Goal: Information Seeking & Learning: Learn about a topic

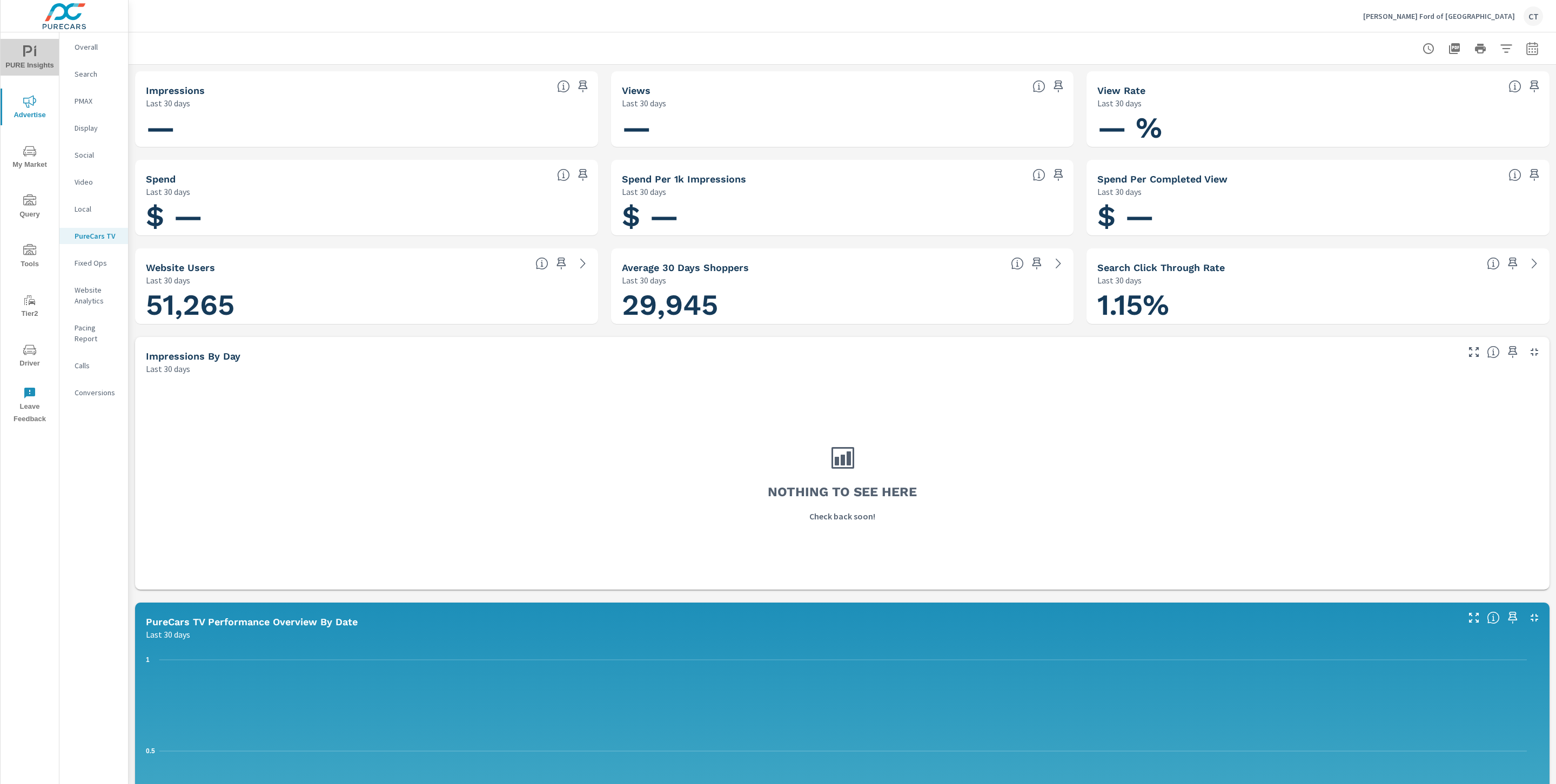
click at [48, 62] on span "PURE Insights" at bounding box center [29, 58] width 52 height 26
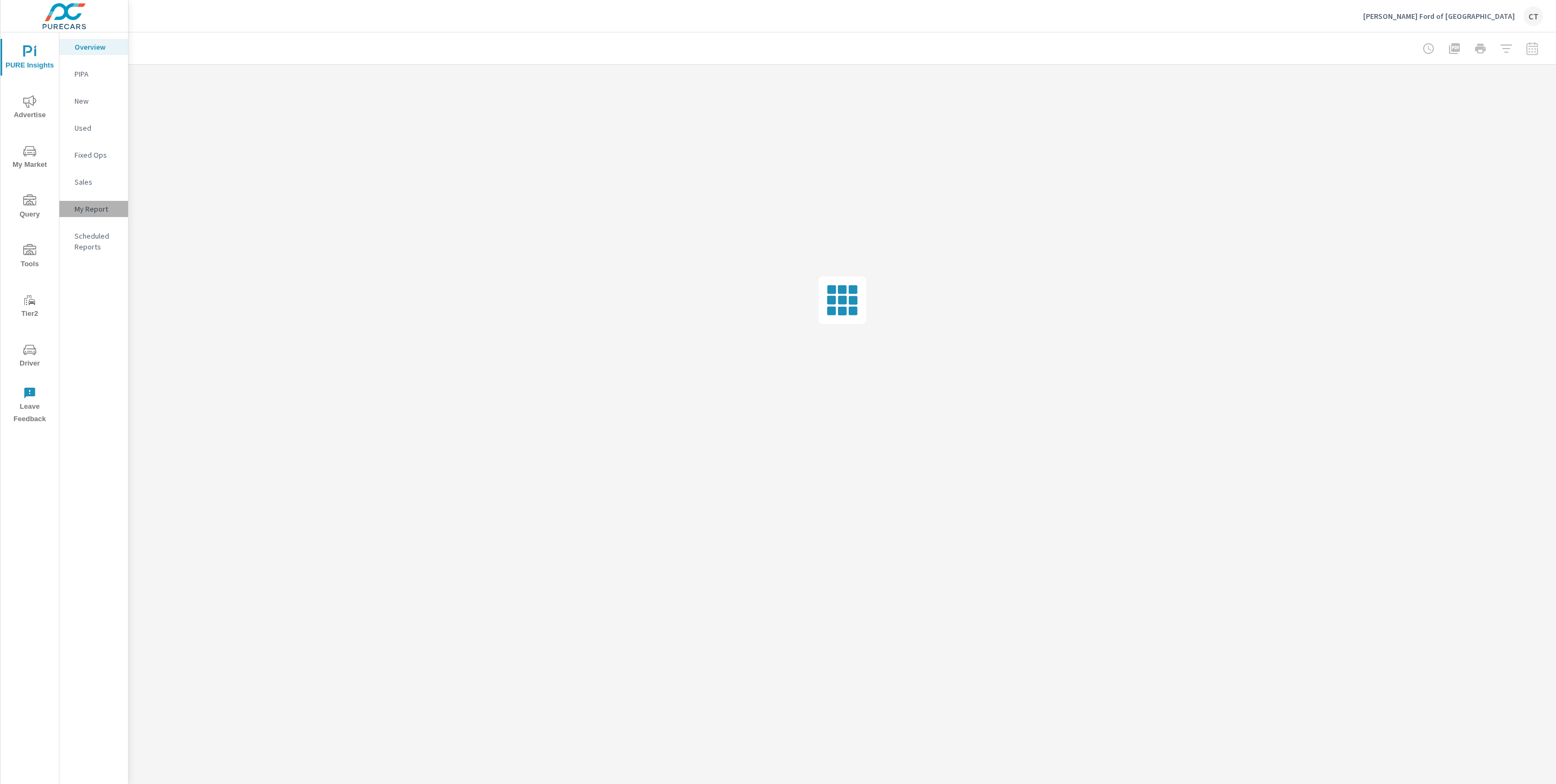
click at [88, 211] on p "My Report" at bounding box center [97, 209] width 45 height 11
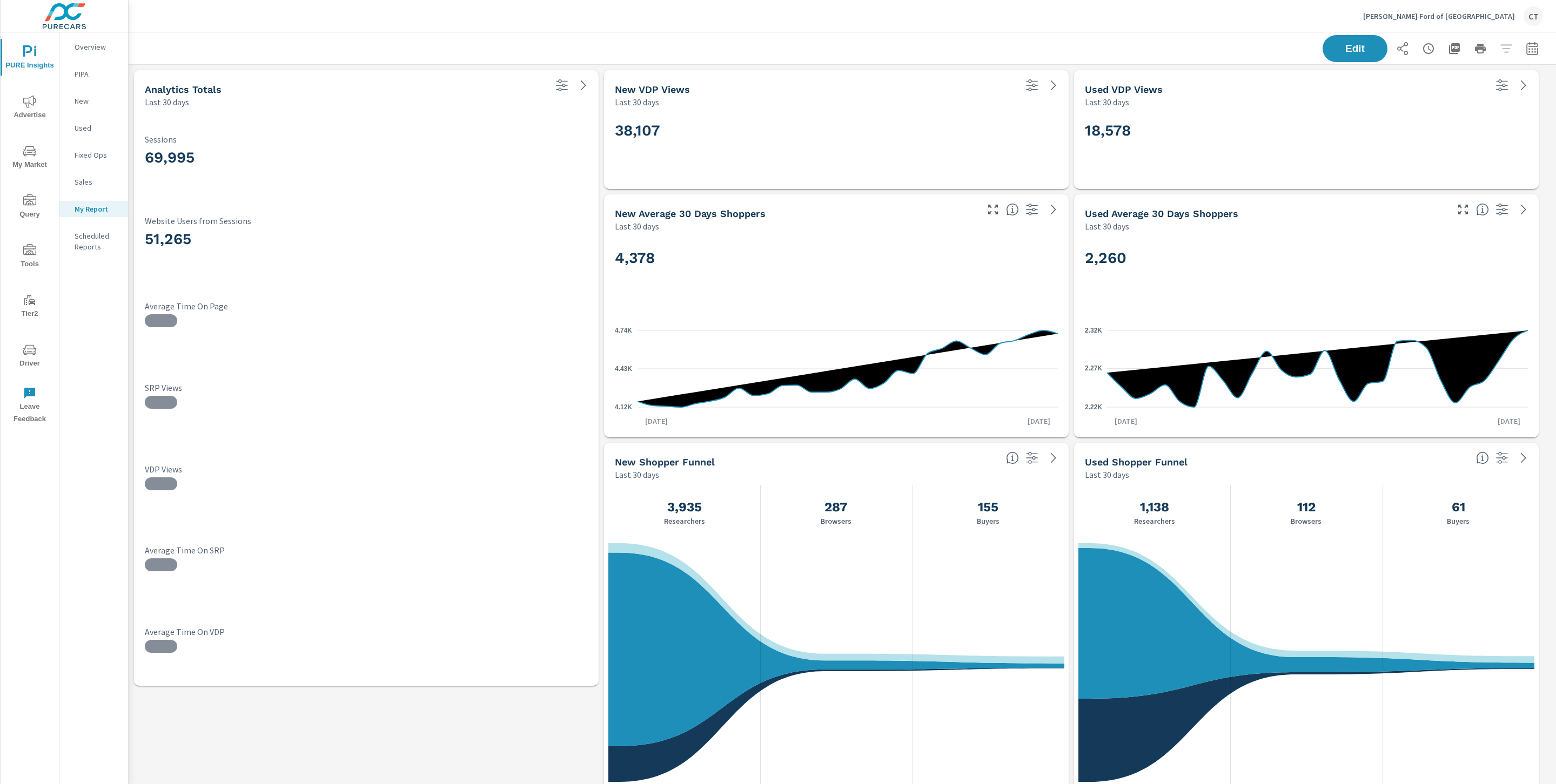
scroll to position [3012, 1440]
click at [1526, 48] on icon "button" at bounding box center [1532, 48] width 13 height 13
click at [1460, 95] on select "Custom [DATE] Last week Last 7 days Last 14 days Last 30 days Last 45 days Last…" at bounding box center [1433, 93] width 108 height 21
click at [1379, 83] on select "Custom [DATE] Last week Last 7 days Last 14 days Last 30 days Last 45 days Last…" at bounding box center [1433, 93] width 108 height 21
select select "Month to date"
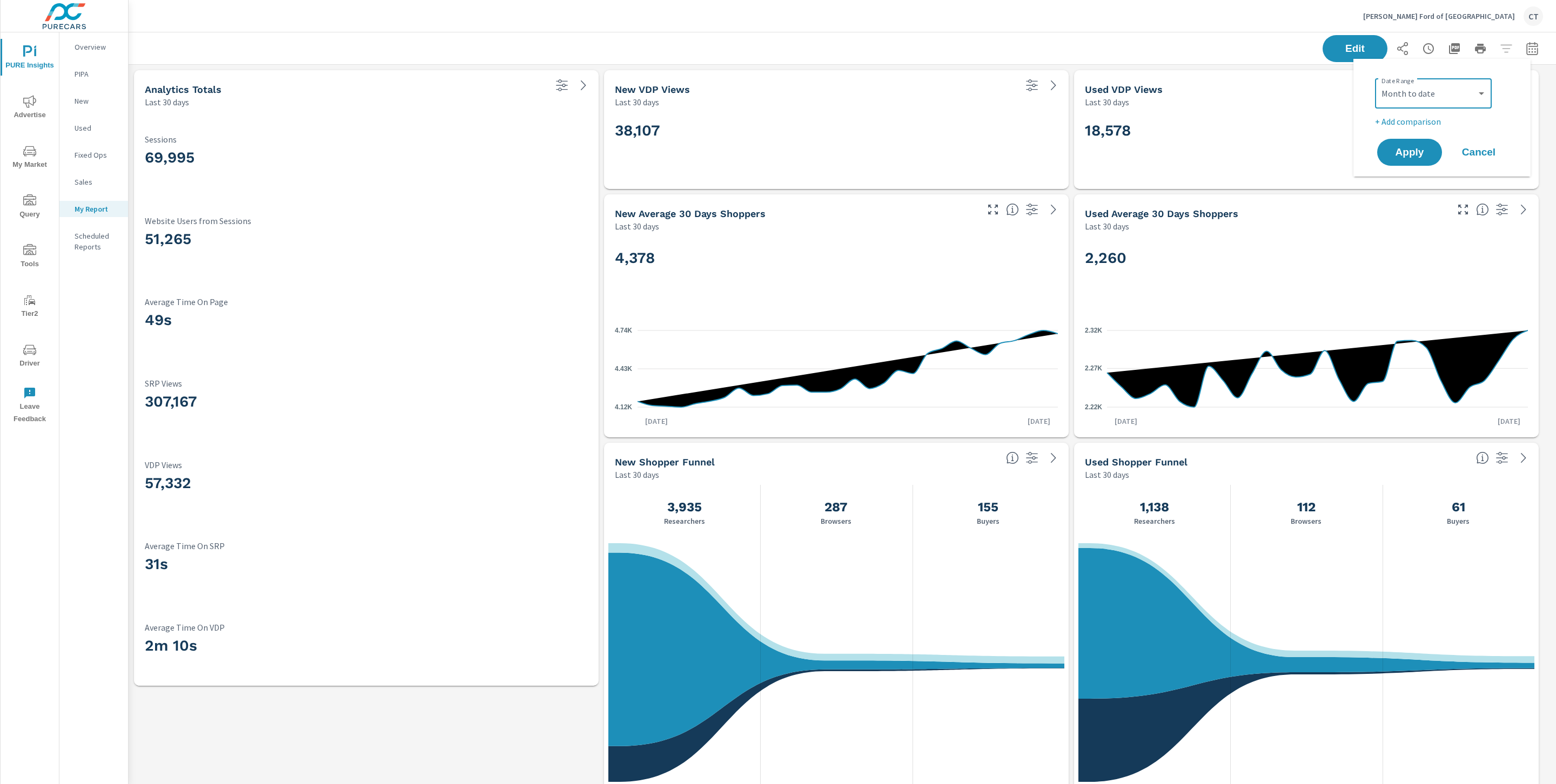
click at [1419, 123] on p "+ Add comparison" at bounding box center [1444, 121] width 138 height 13
select select "Previous period"
click at [1443, 90] on select "Custom [DATE] Last week Last 7 days Last 14 days Last 30 days Last 45 days Last…" at bounding box center [1433, 93] width 108 height 21
click at [1379, 83] on select "Custom [DATE] Last week Last 7 days Last 14 days Last 30 days Last 45 days Last…" at bounding box center [1433, 93] width 108 height 21
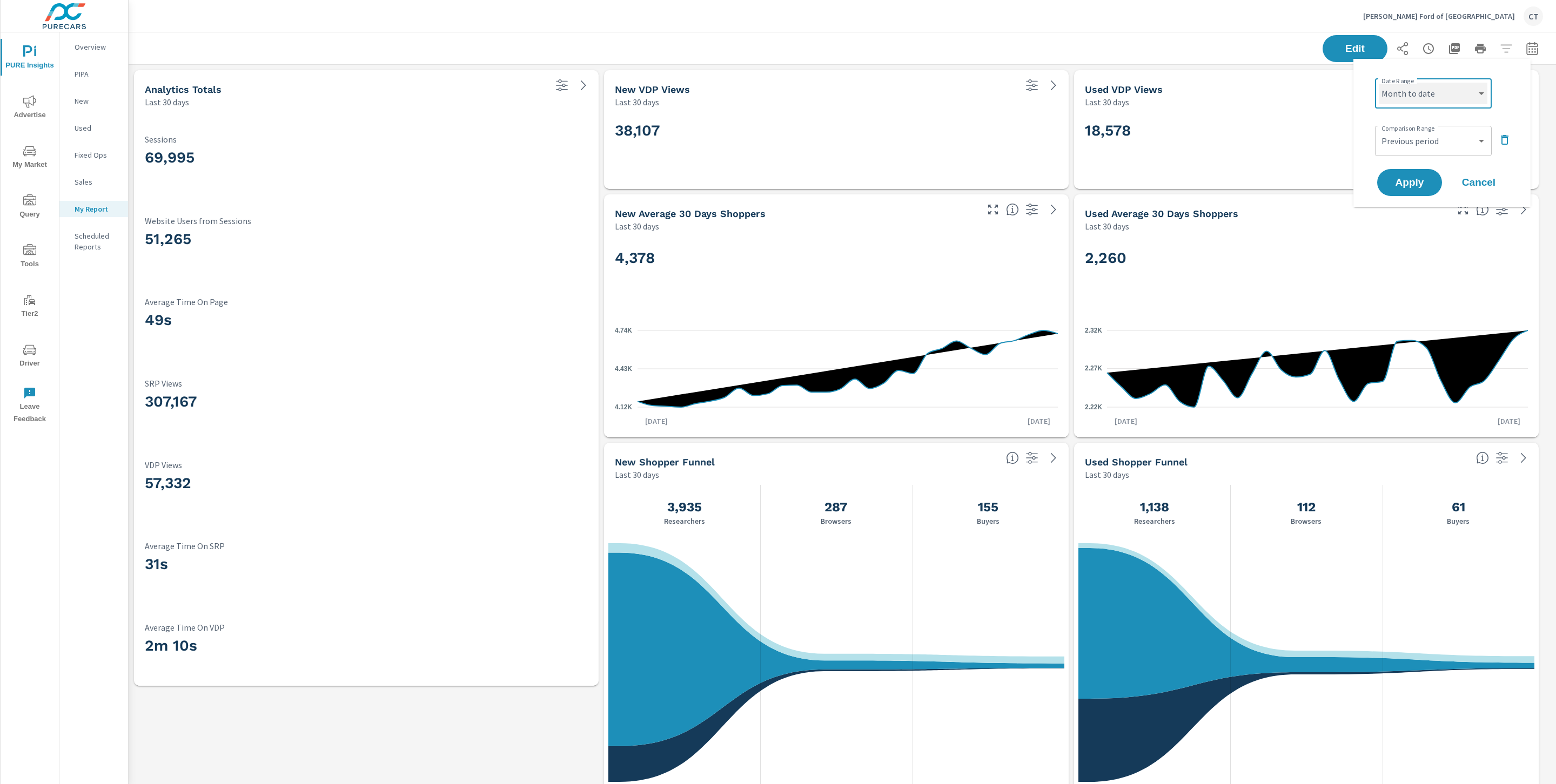
select select "Last month"
click at [1411, 174] on button "Apply" at bounding box center [1410, 182] width 67 height 28
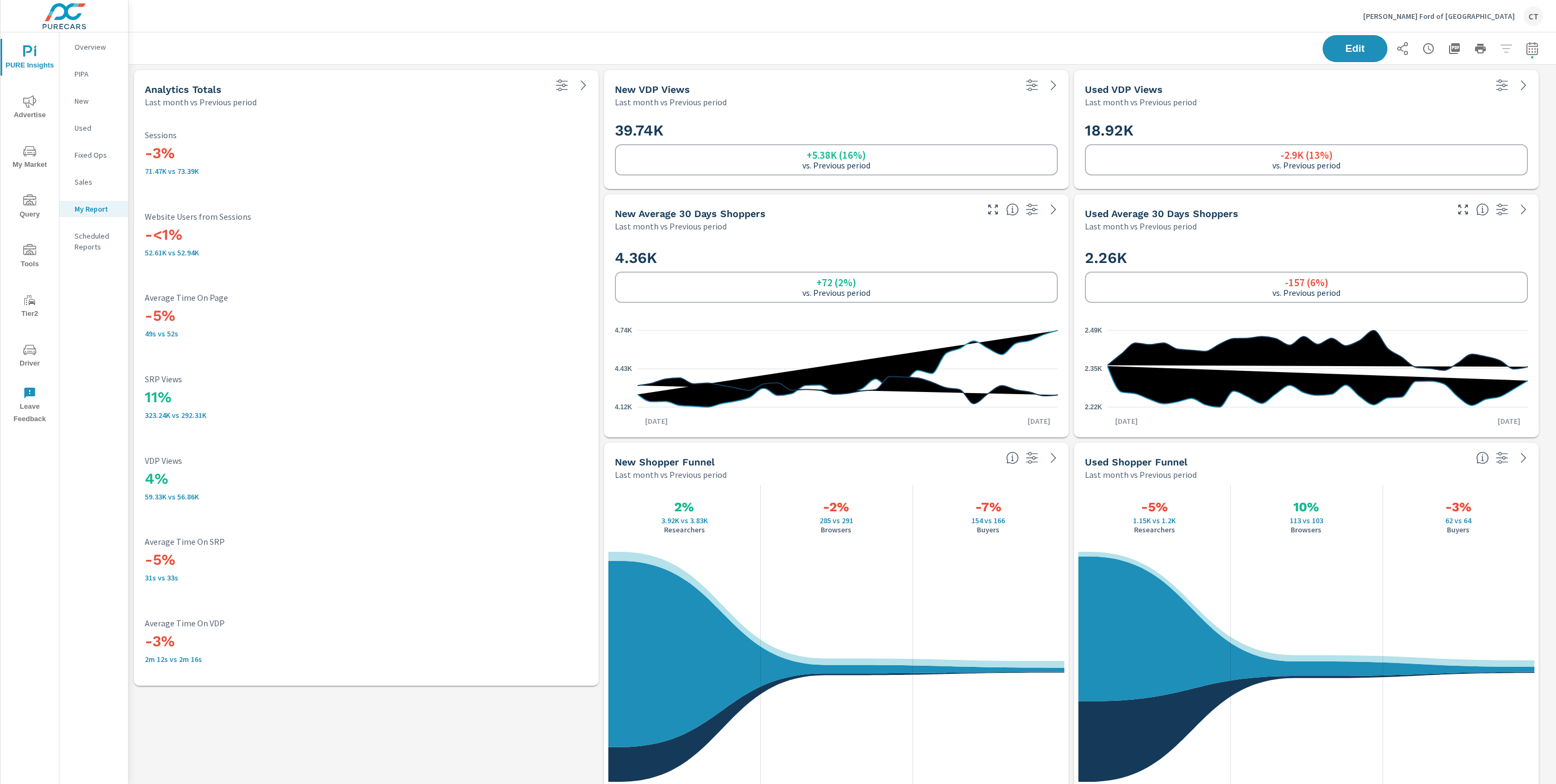
scroll to position [3012, 1440]
click at [1396, 47] on icon "button" at bounding box center [1402, 48] width 13 height 13
click at [1449, 49] on icon "button" at bounding box center [1454, 49] width 11 height 11
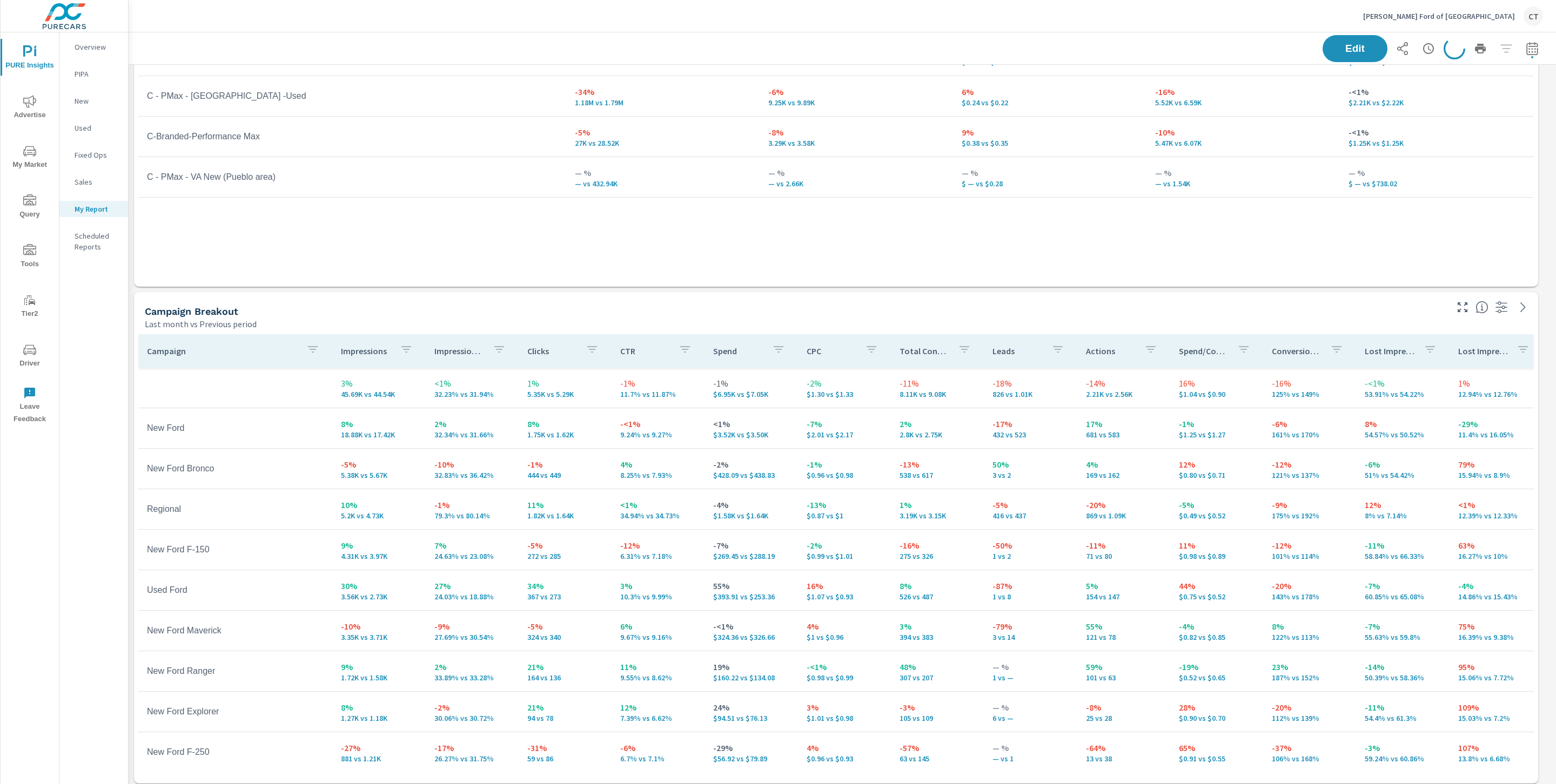
scroll to position [1378, 0]
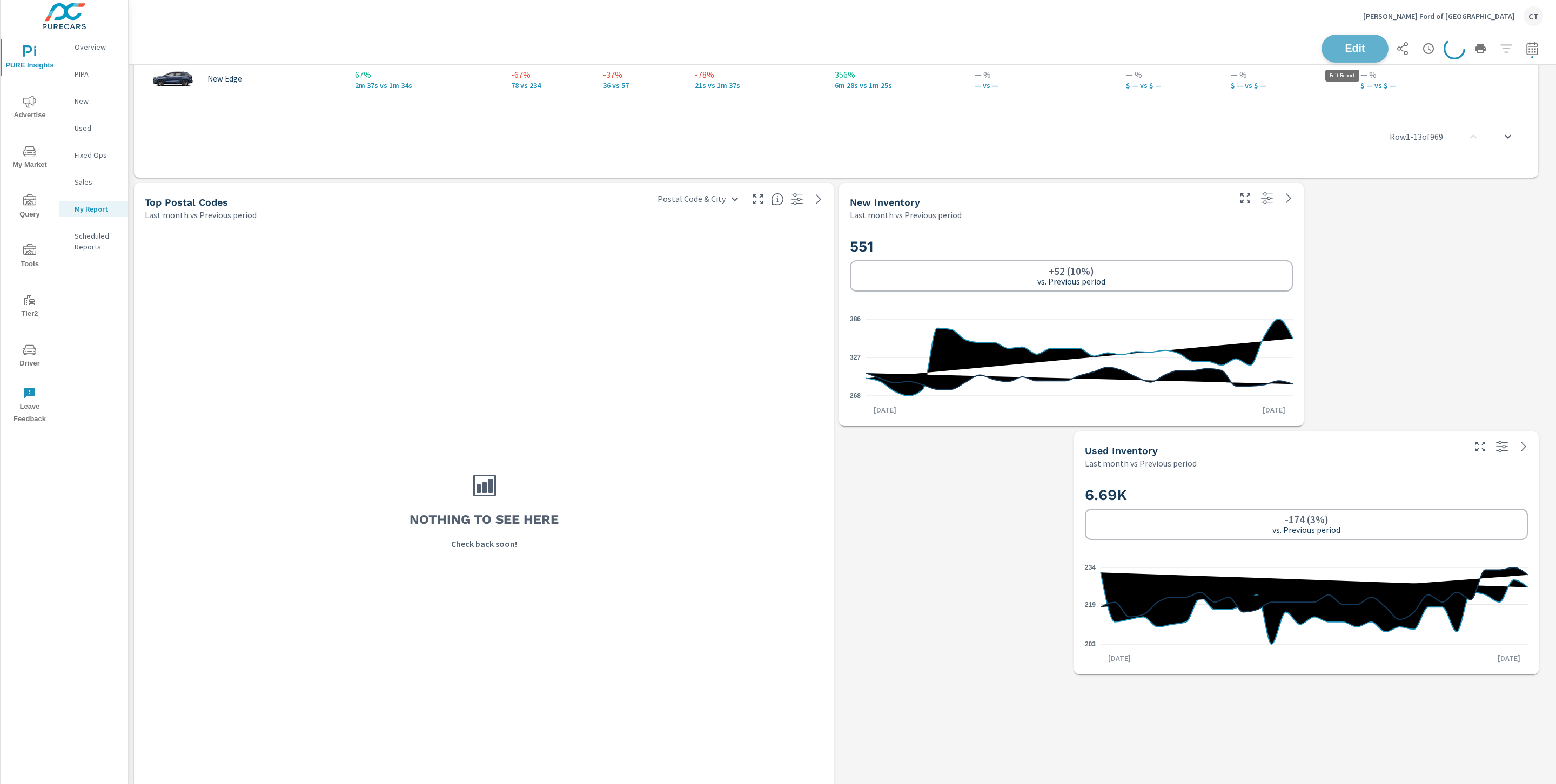
click at [1346, 38] on button "Edit" at bounding box center [1355, 49] width 67 height 28
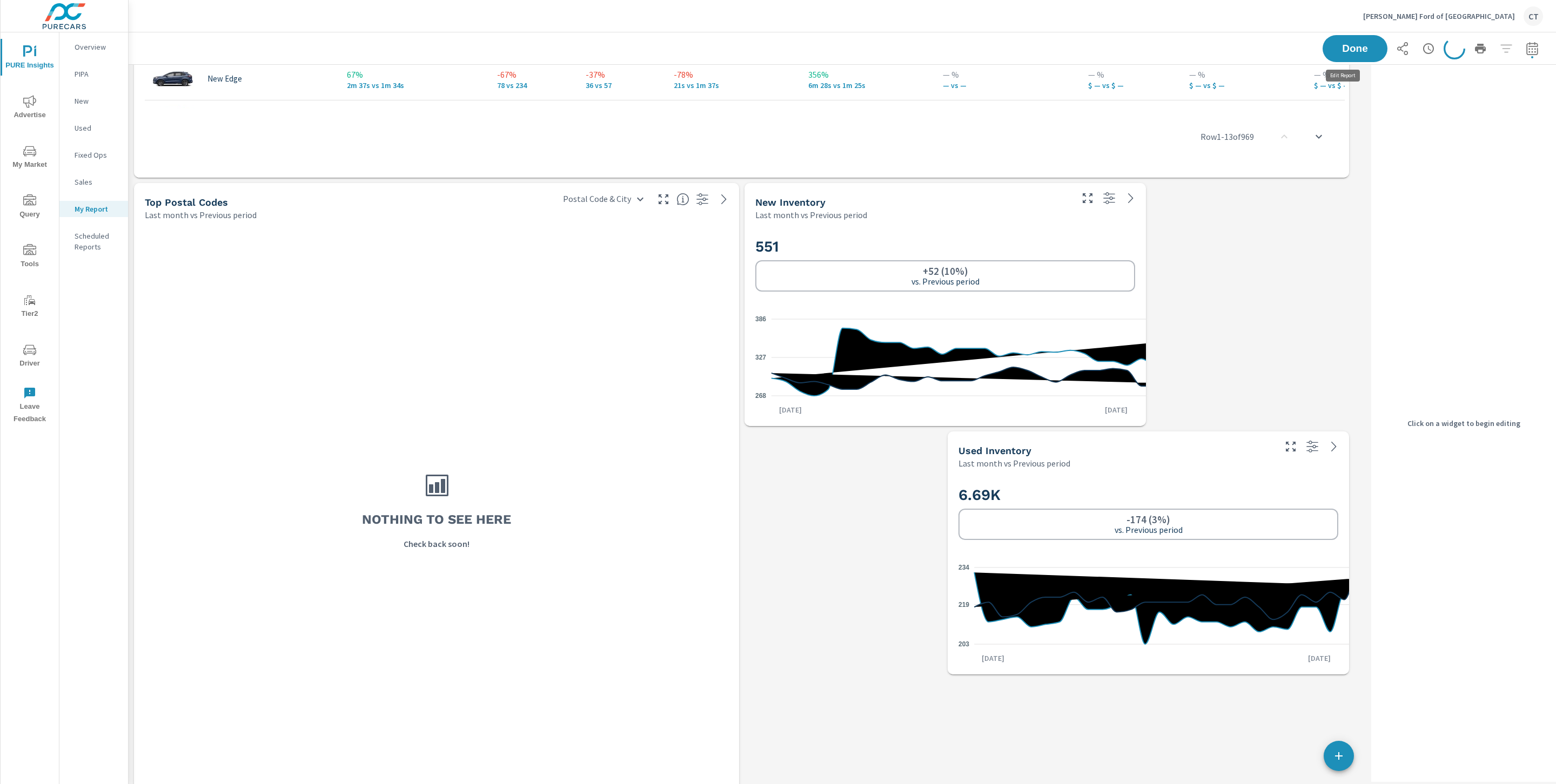
scroll to position [3012, 1252]
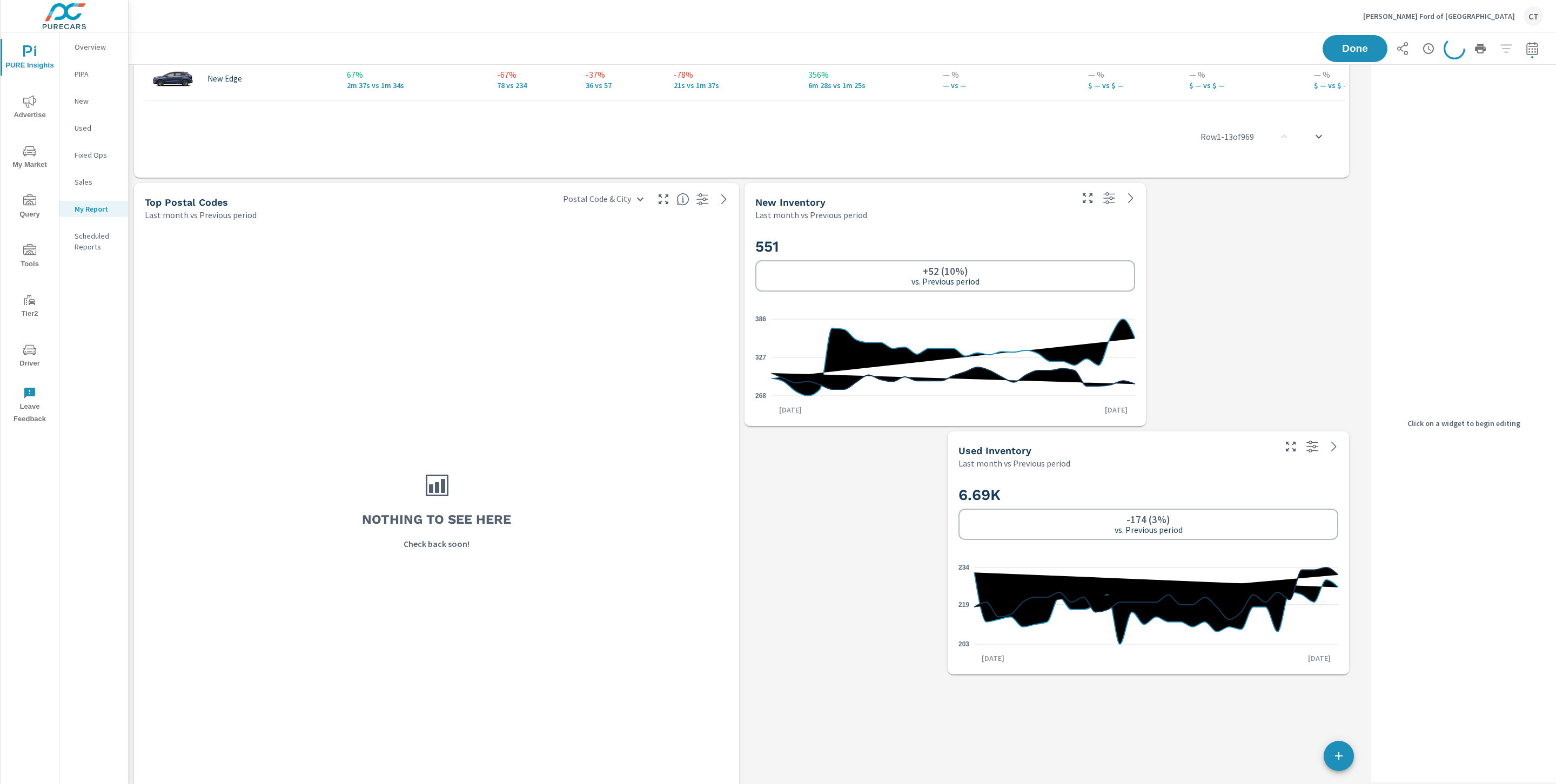
click at [587, 321] on div "Nothing to see here Check back soon!" at bounding box center [437, 510] width 596 height 569
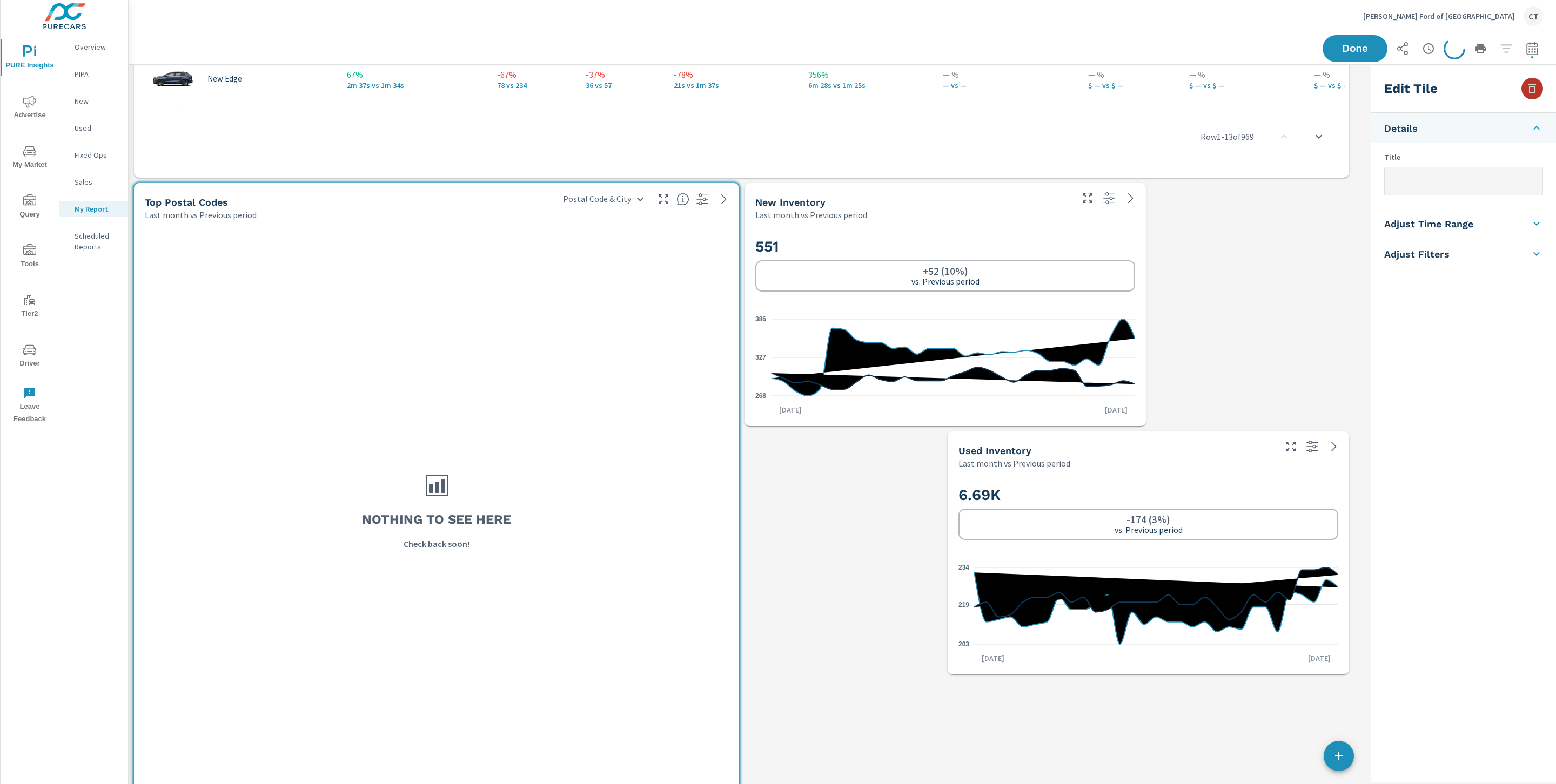
click at [1531, 87] on icon "button" at bounding box center [1532, 88] width 13 height 13
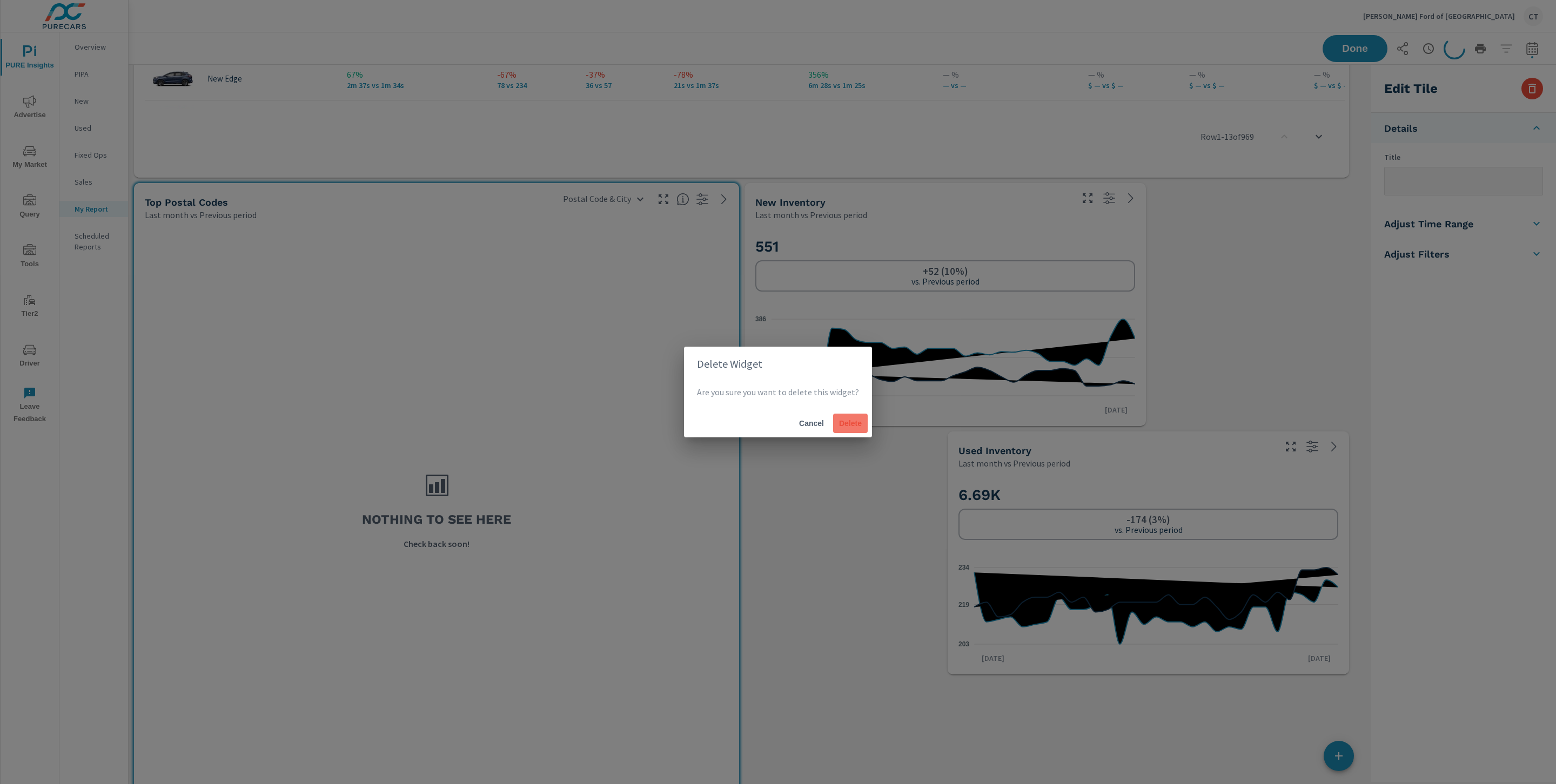
click at [855, 424] on span "Delete" at bounding box center [850, 424] width 26 height 10
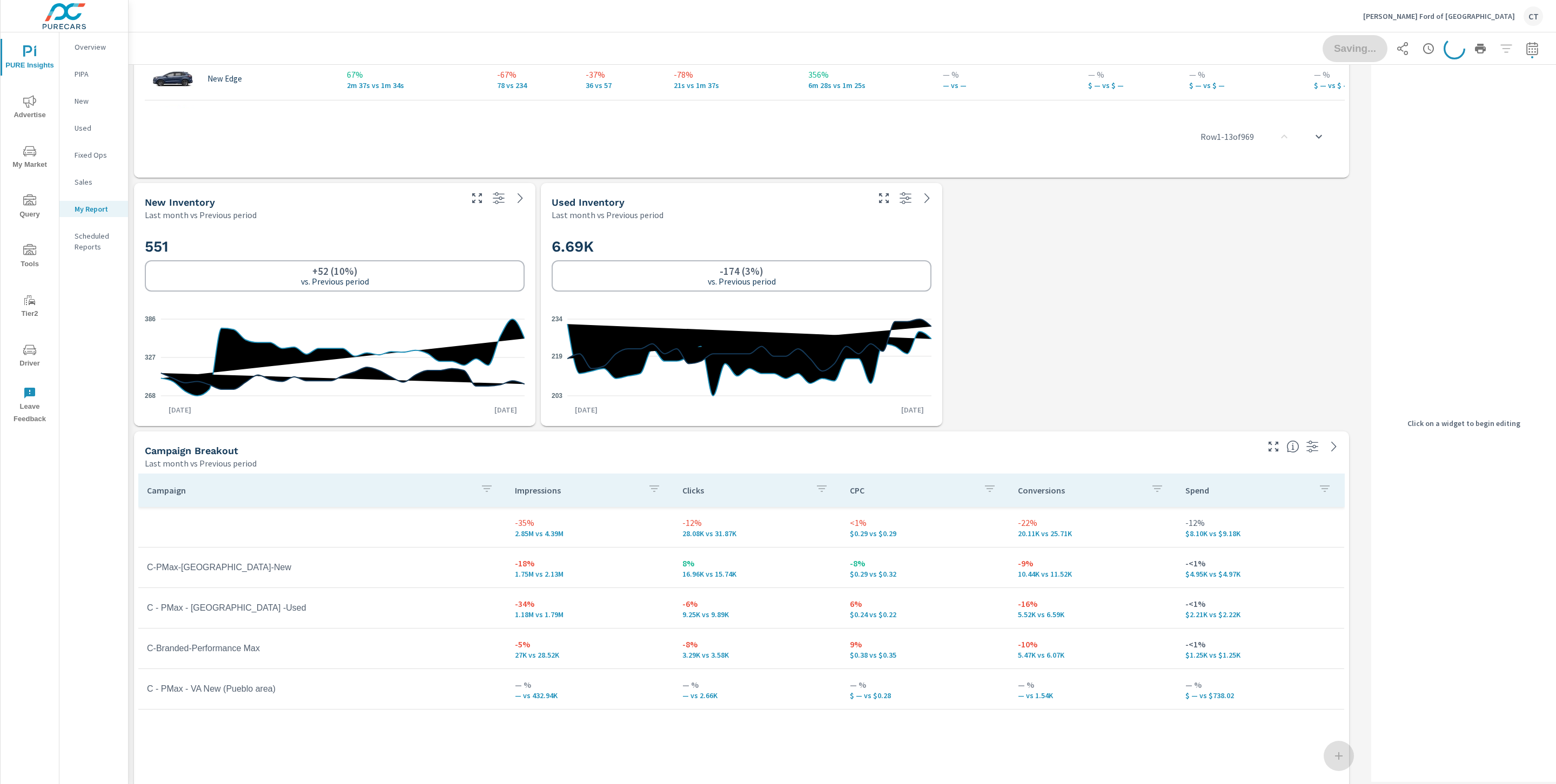
scroll to position [2640, 1252]
click at [854, 264] on div "-174 (3%) vs. Previous period" at bounding box center [741, 276] width 380 height 31
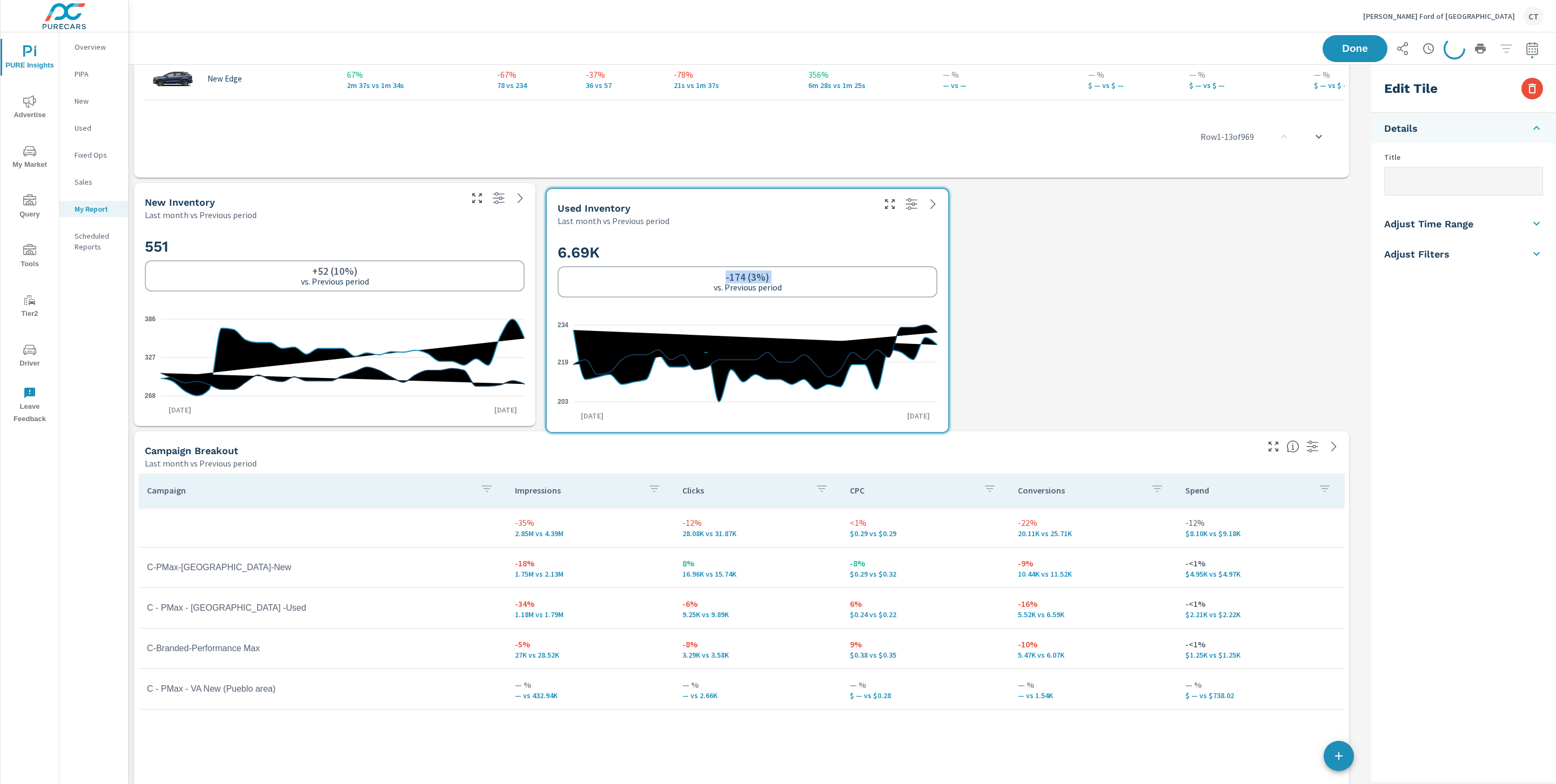
drag, startPoint x: 868, startPoint y: 258, endPoint x: 818, endPoint y: 262, distance: 50.2
click at [819, 262] on div "6.69K -174 (3%) vs. Previous period" at bounding box center [747, 270] width 380 height 54
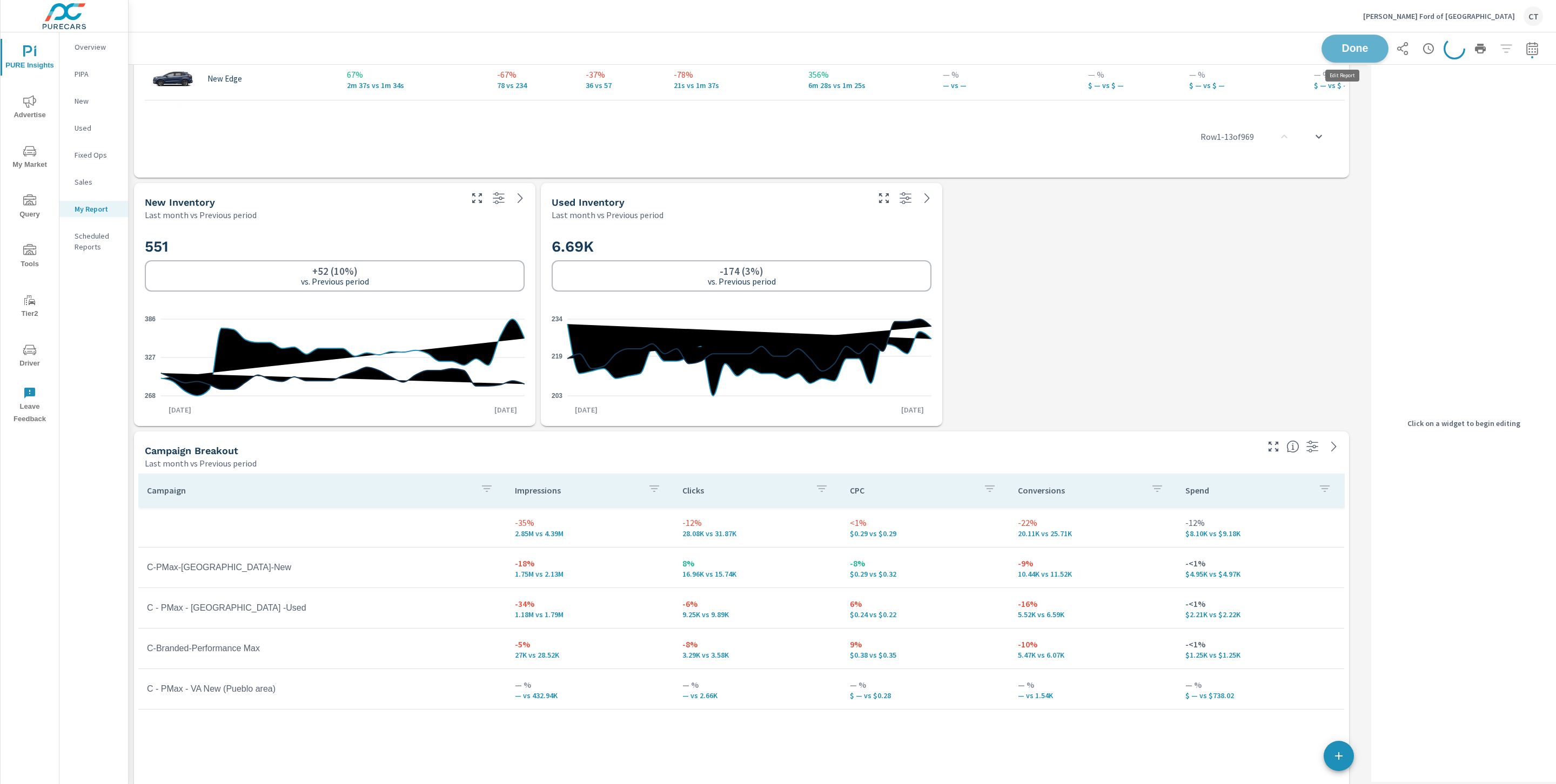
click at [1335, 50] on span "Done" at bounding box center [1355, 48] width 45 height 10
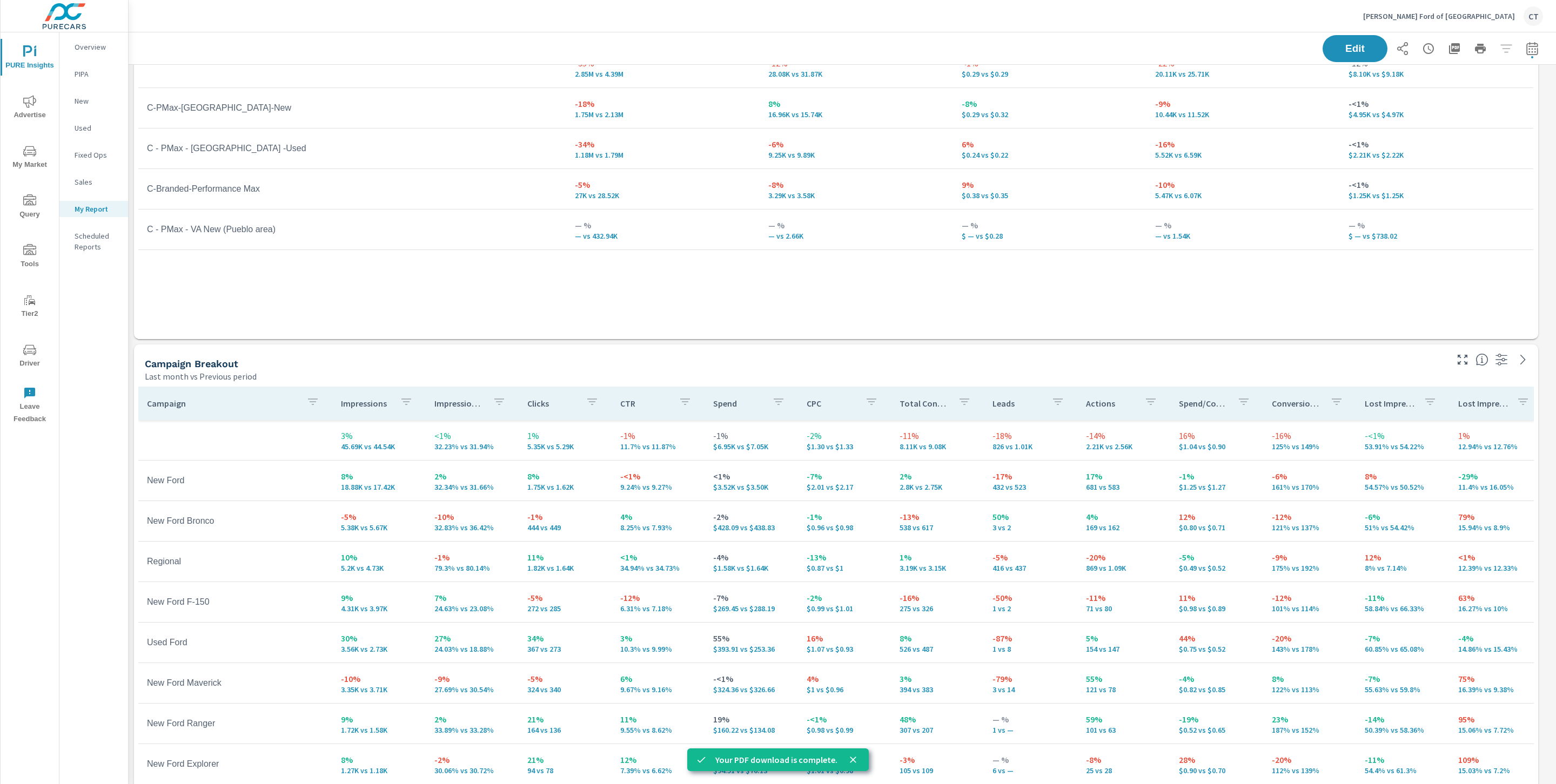
scroll to position [1895, 0]
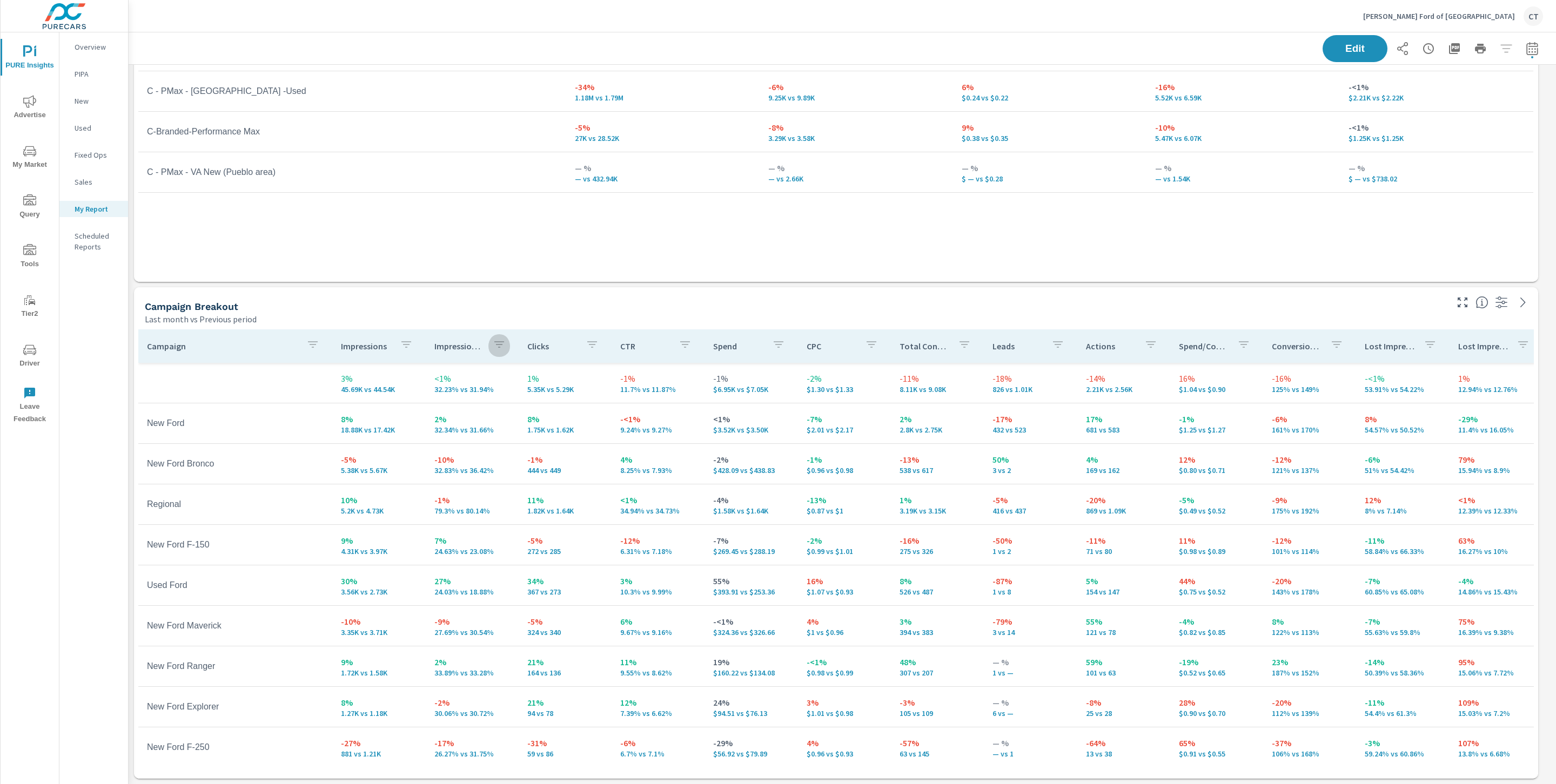
click at [496, 344] on icon "button" at bounding box center [499, 344] width 10 height 7
click at [492, 357] on div at bounding box center [778, 392] width 1556 height 784
click at [453, 344] on p "Impression Share" at bounding box center [459, 346] width 50 height 11
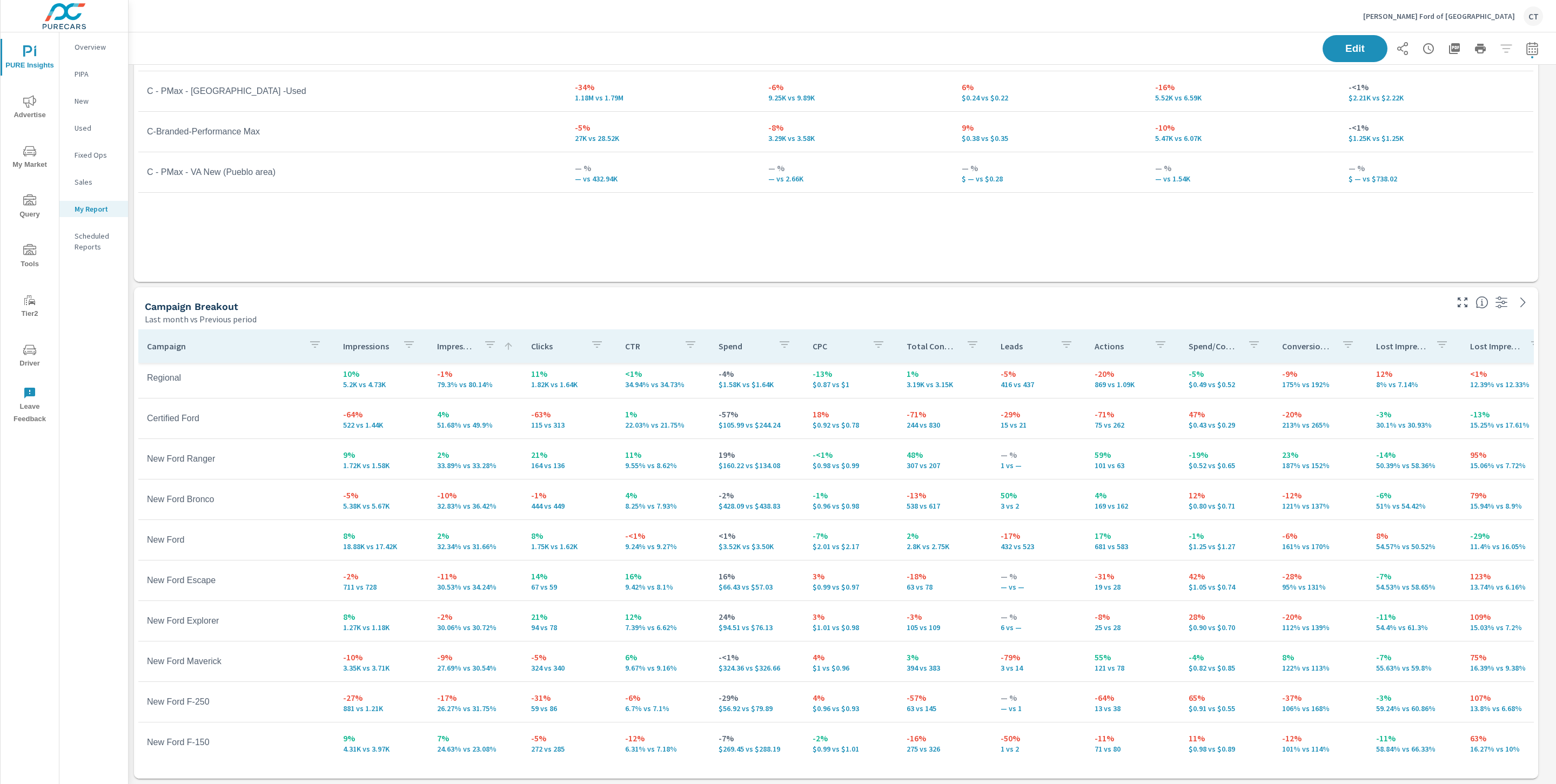
scroll to position [184, 0]
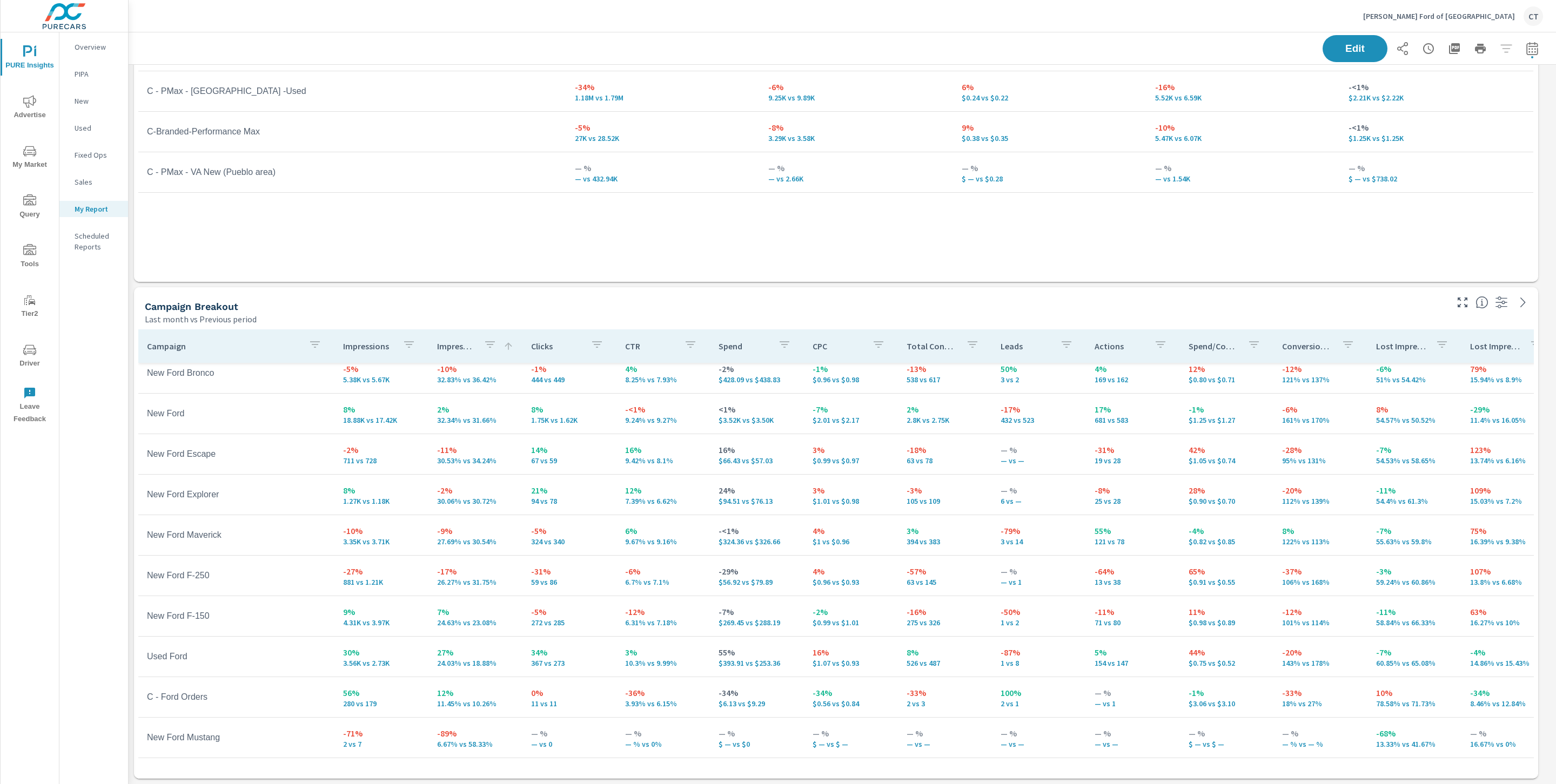
scroll to position [9, 0]
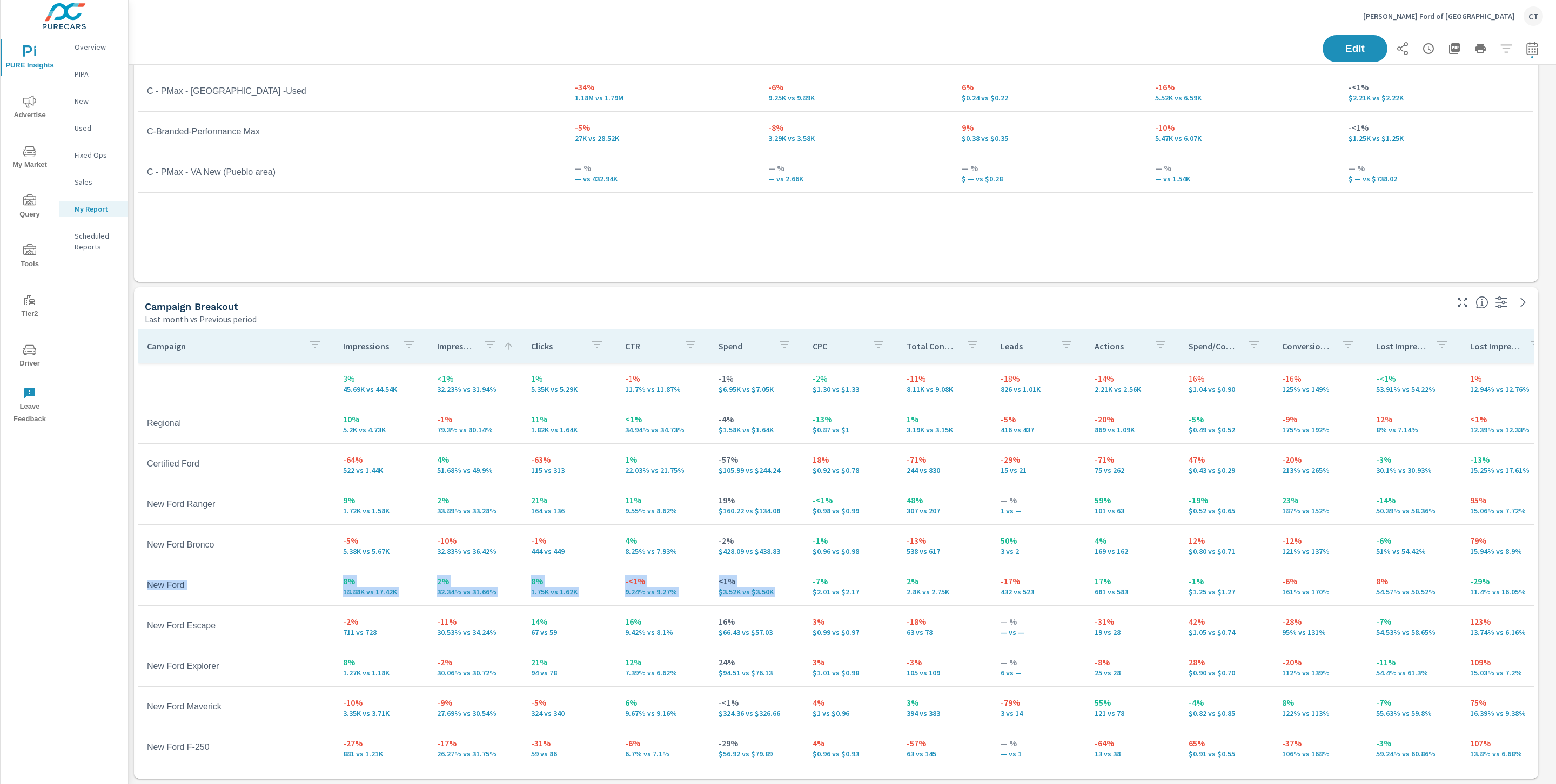
drag, startPoint x: 143, startPoint y: 587, endPoint x: 818, endPoint y: 570, distance: 675.2
click at [817, 570] on tr "New Ford 8% 18.88K vs 17.42K 2% 32.34% vs 31.66% 8% 1.75K vs 1.62K -<1% 9.24% v…" at bounding box center [847, 586] width 1417 height 40
click at [855, 547] on p "$0.96 vs $0.98" at bounding box center [851, 551] width 77 height 9
click at [312, 345] on icon "button" at bounding box center [315, 344] width 13 height 13
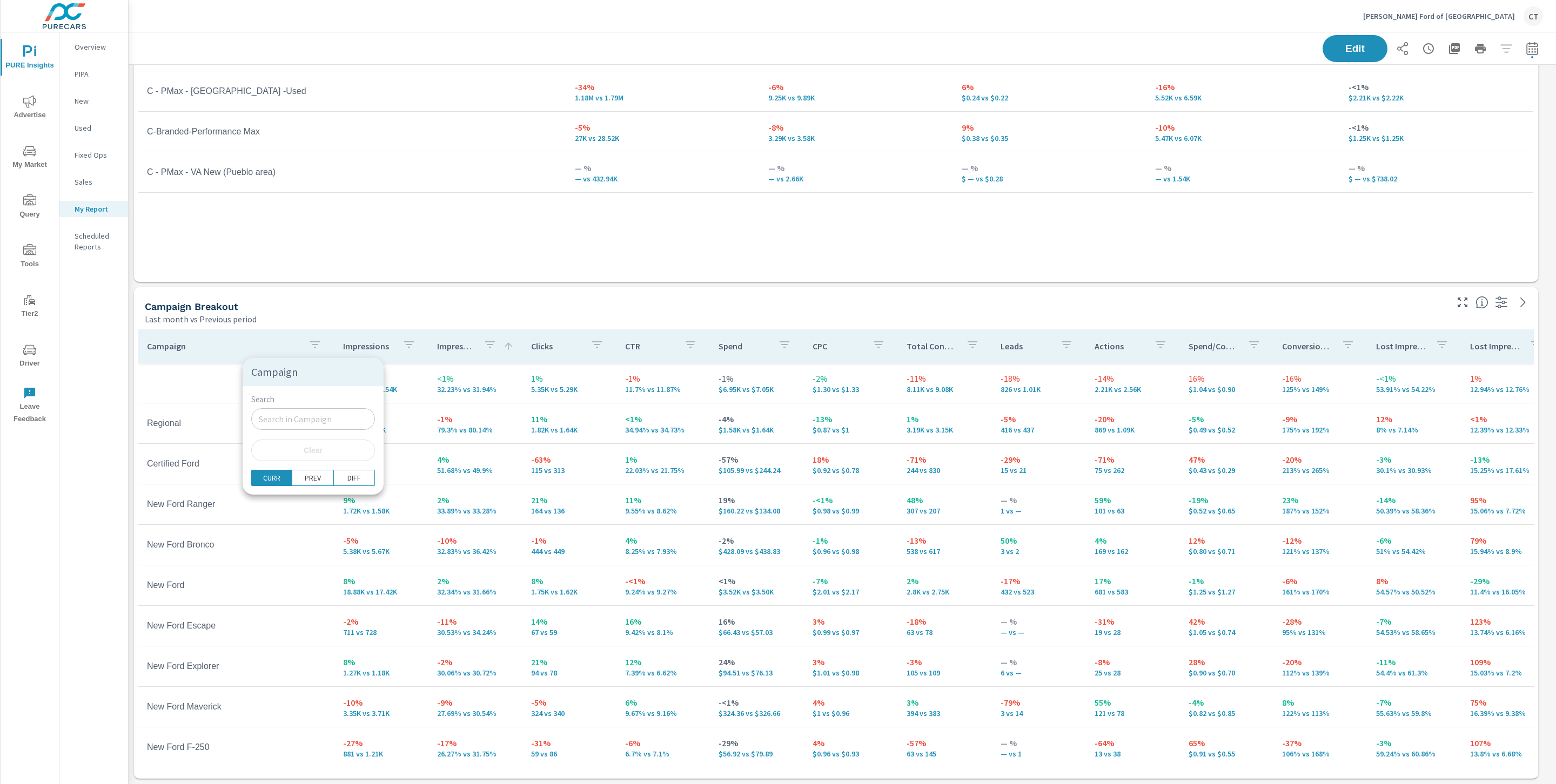
click at [296, 415] on input "Search" at bounding box center [313, 419] width 124 height 21
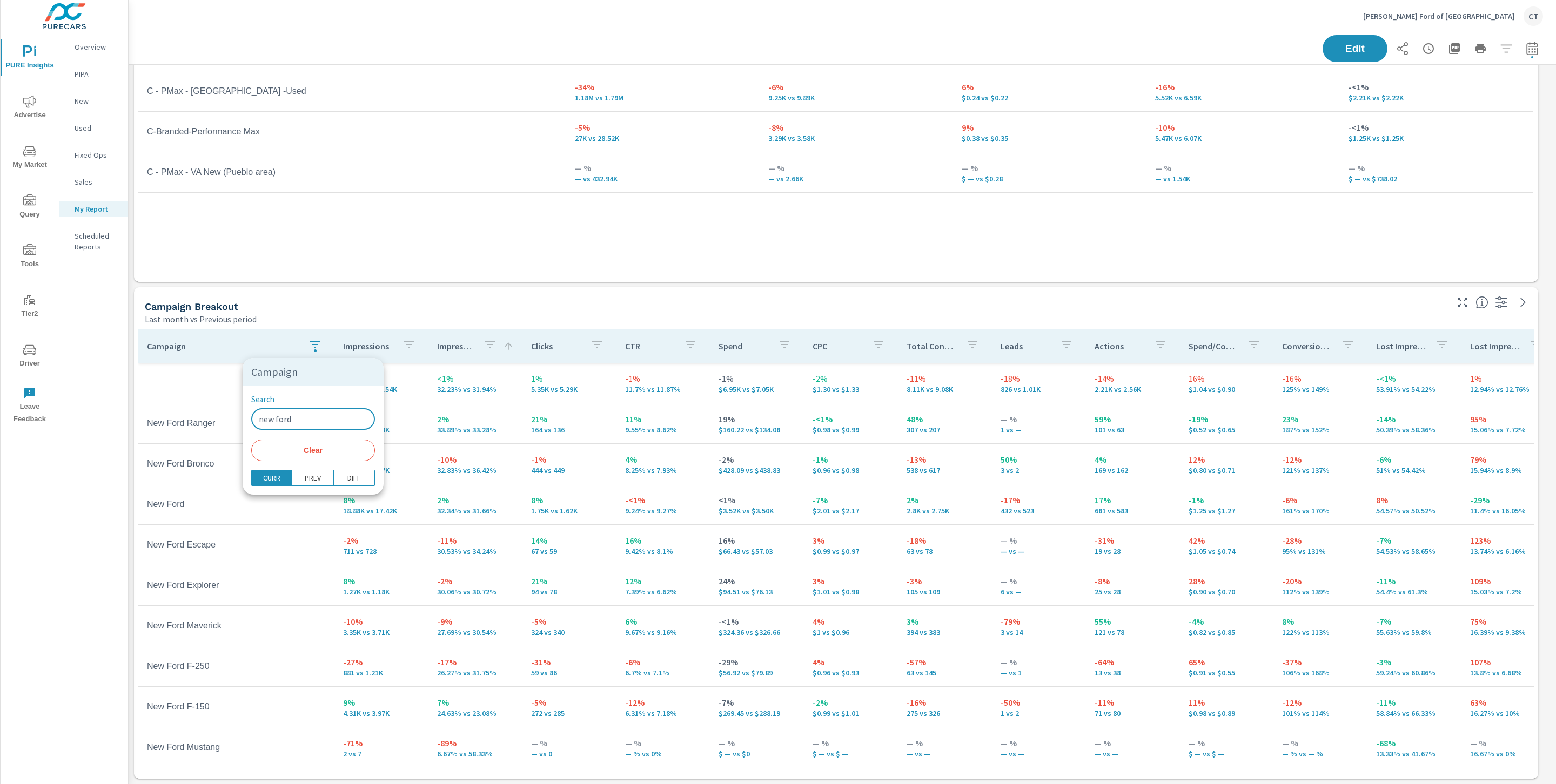
type input "new ford"
click at [40, 113] on span "Advertise" at bounding box center [29, 108] width 52 height 26
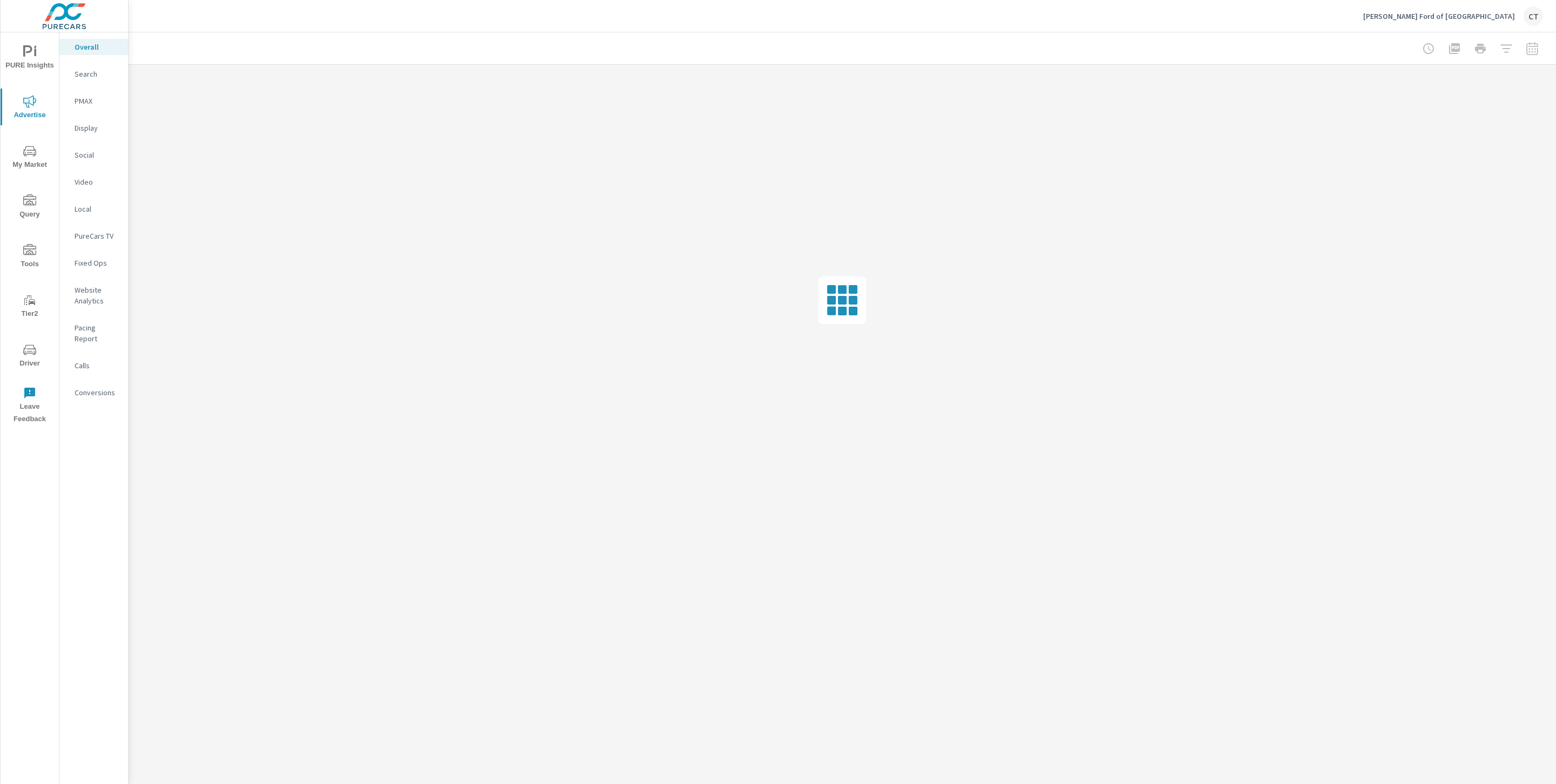
click at [75, 77] on p "Search" at bounding box center [97, 74] width 45 height 11
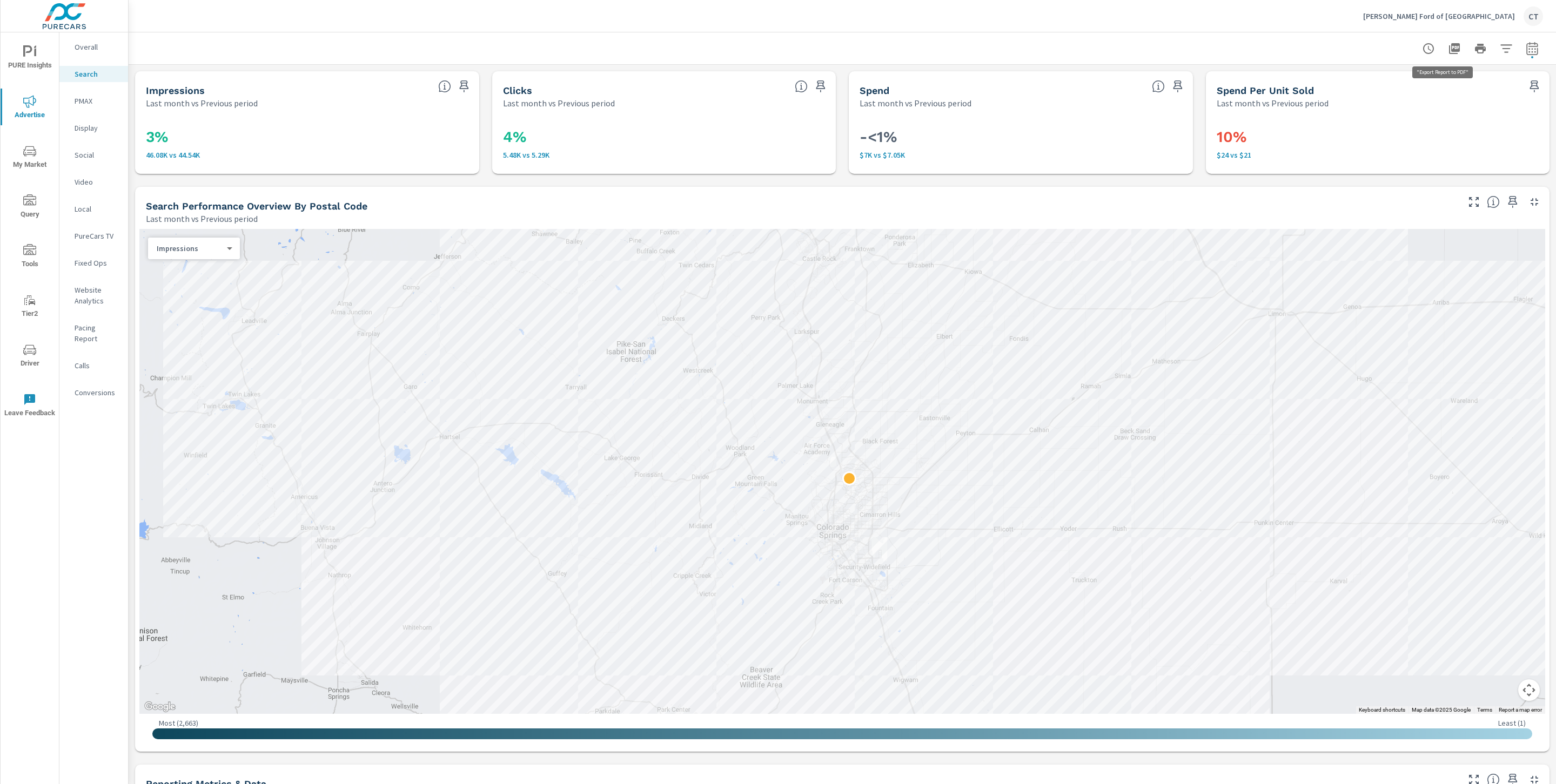
click at [1448, 45] on icon "button" at bounding box center [1454, 48] width 13 height 13
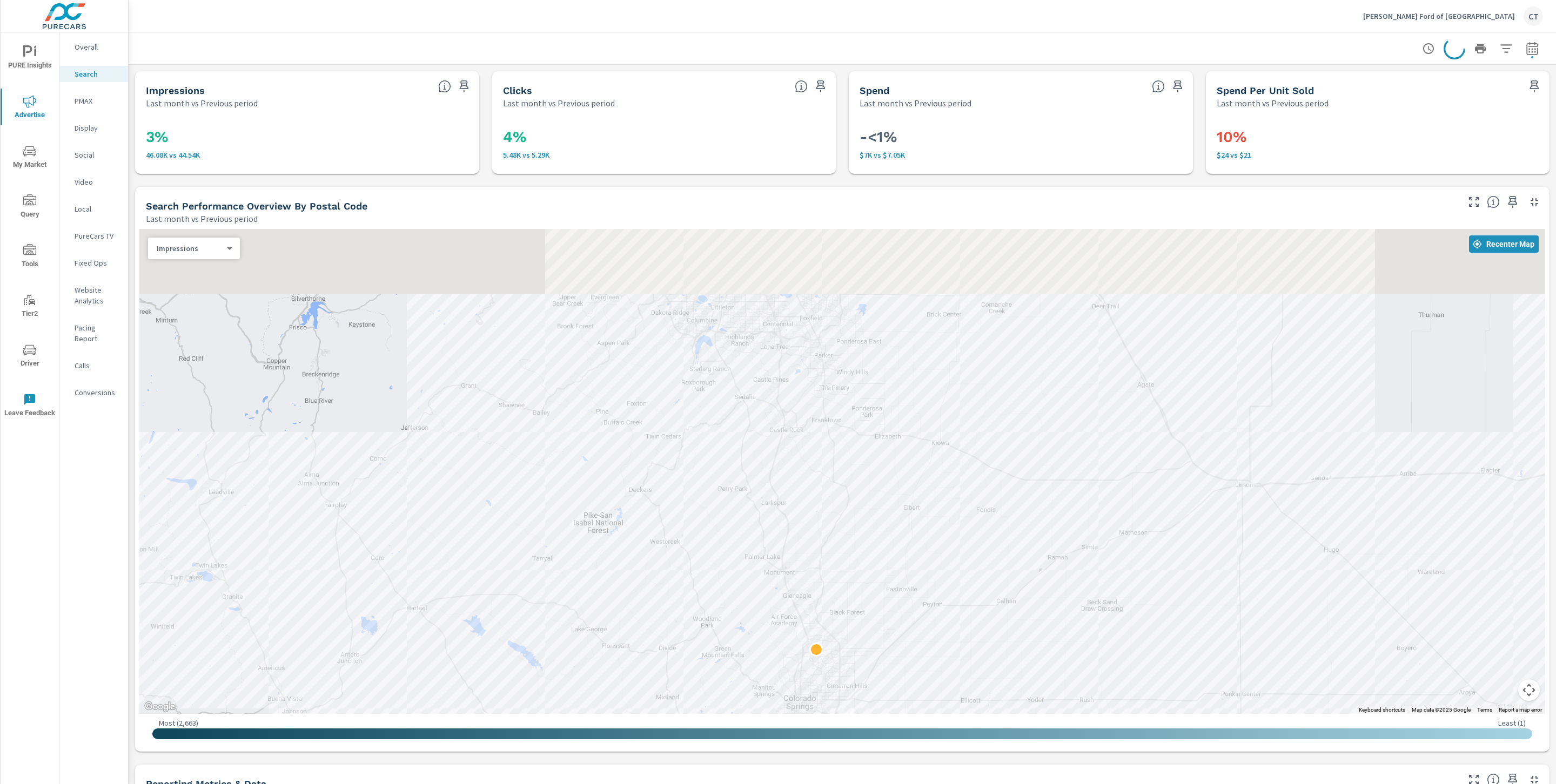
drag, startPoint x: 1319, startPoint y: 350, endPoint x: 1277, endPoint y: 566, distance: 220.0
click at [1281, 568] on div at bounding box center [842, 472] width 1405 height 485
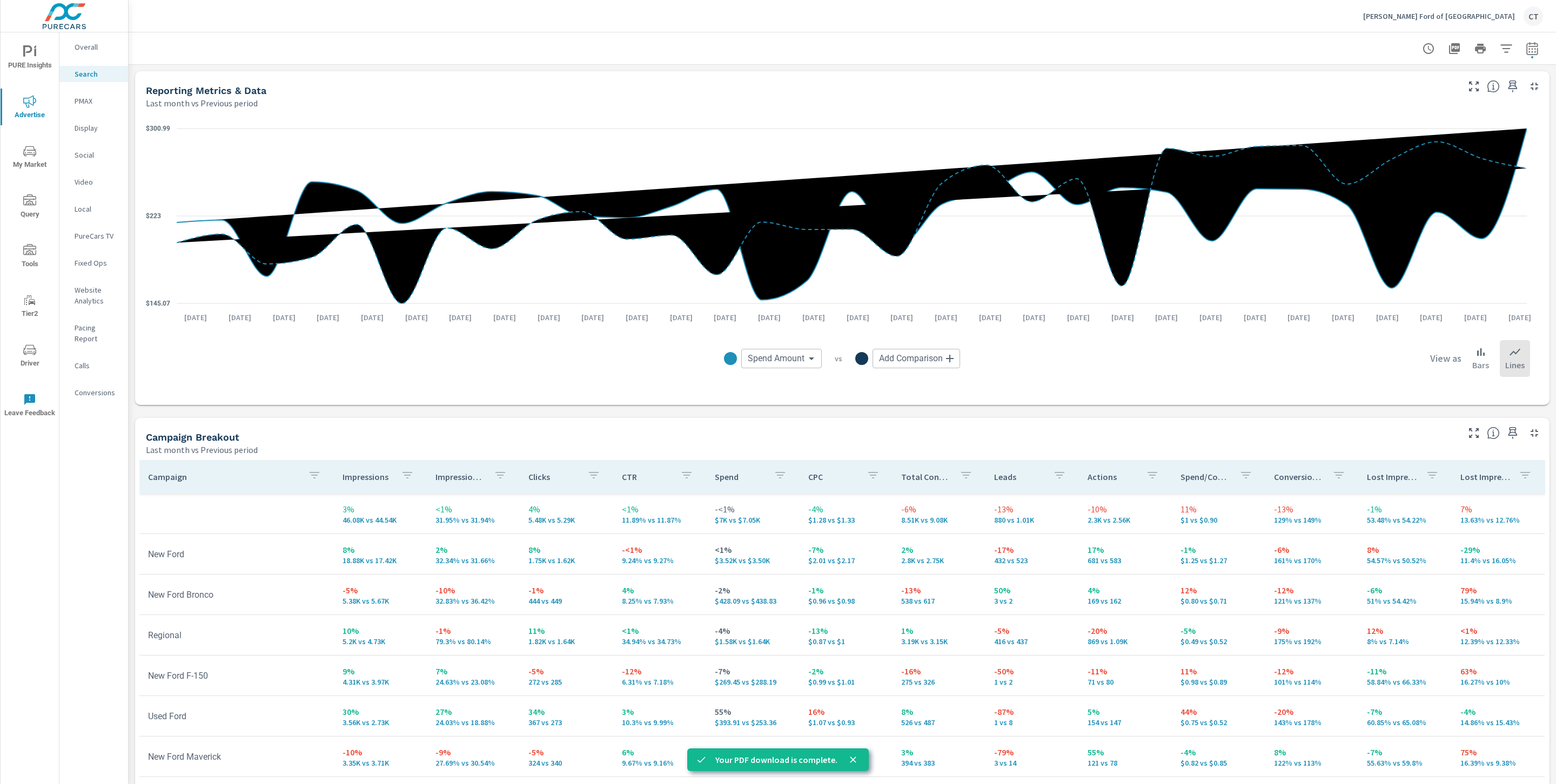
scroll to position [783, 0]
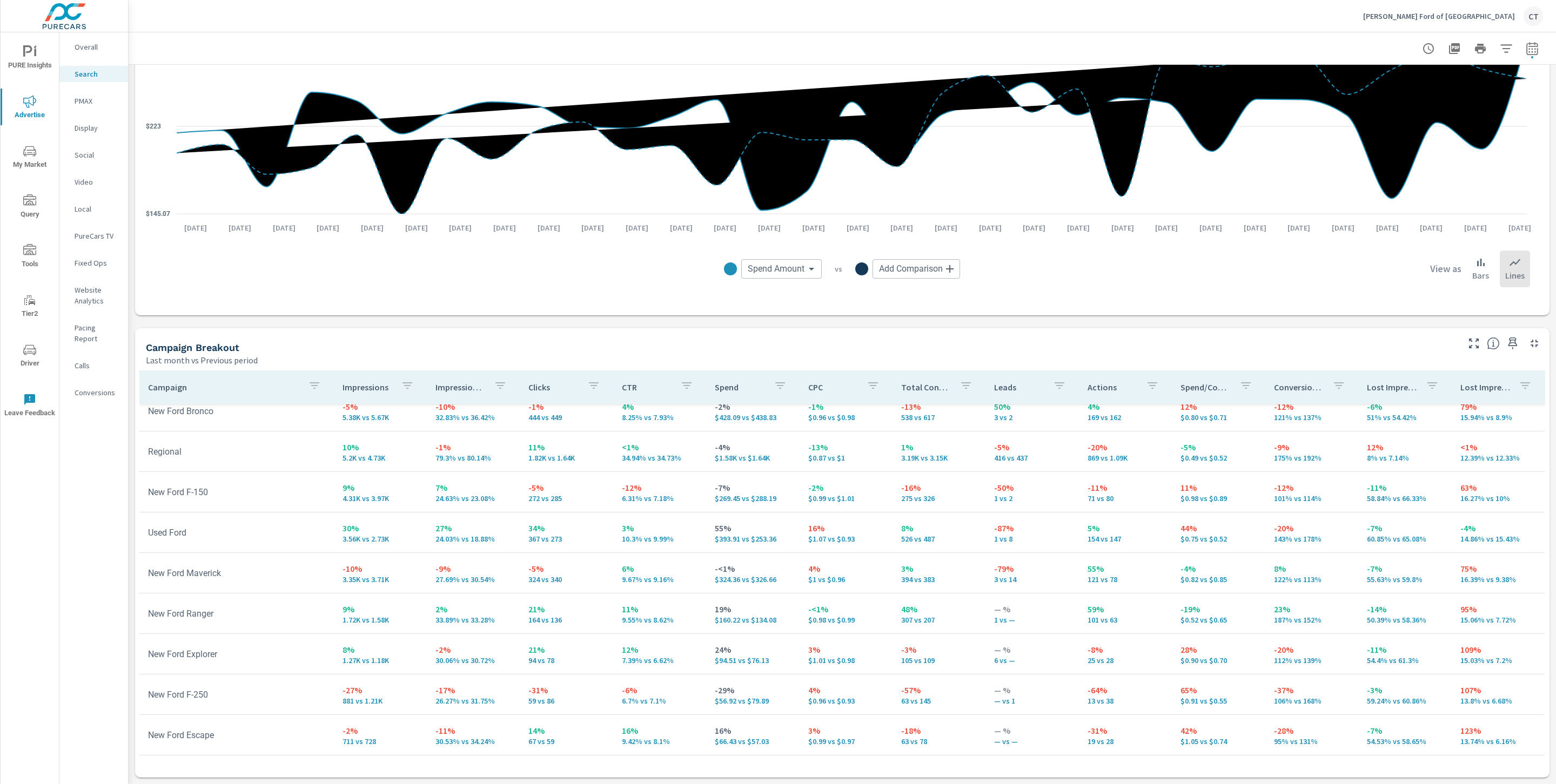
scroll to position [94, 3]
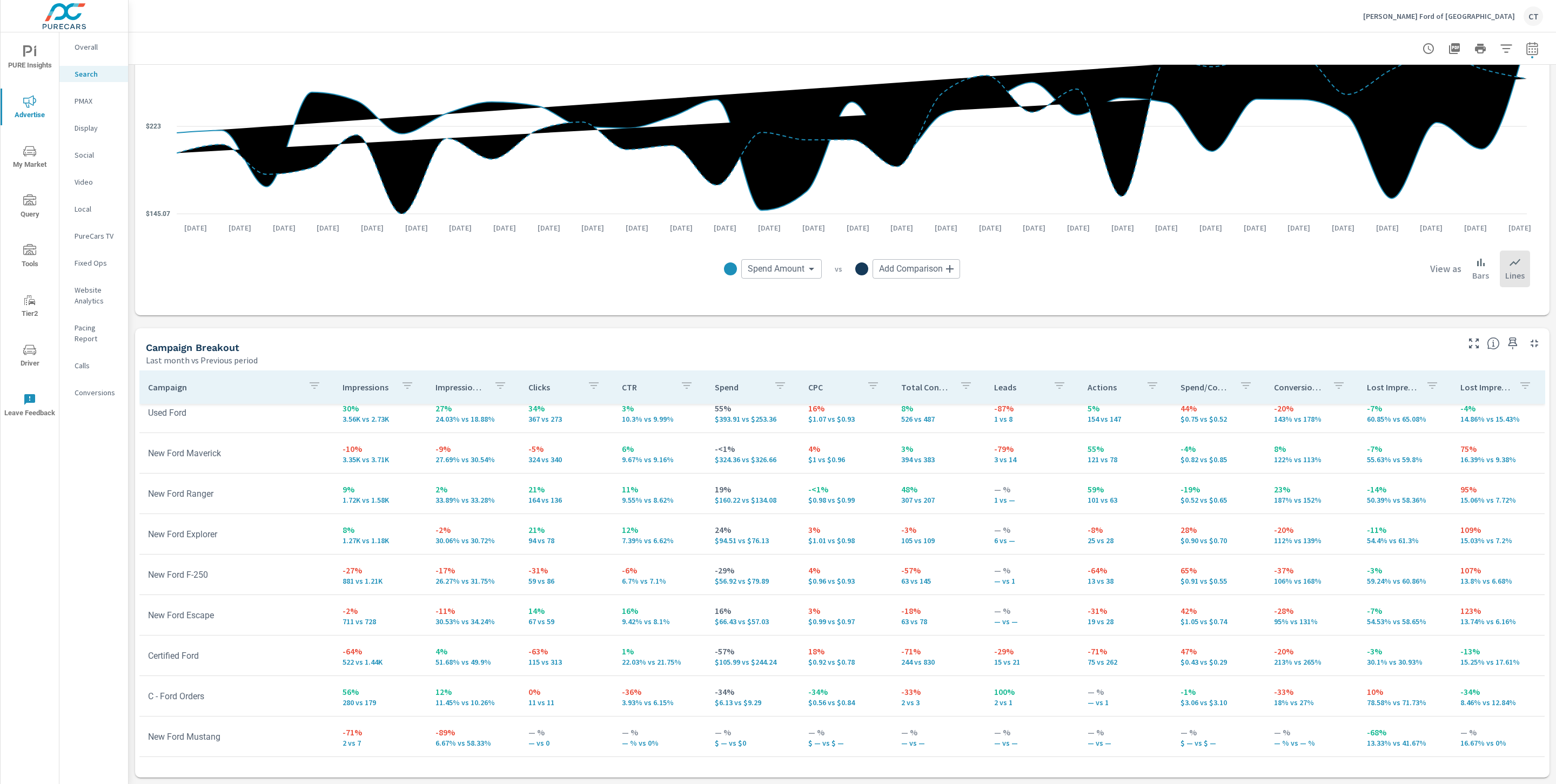
scroll to position [217, 1]
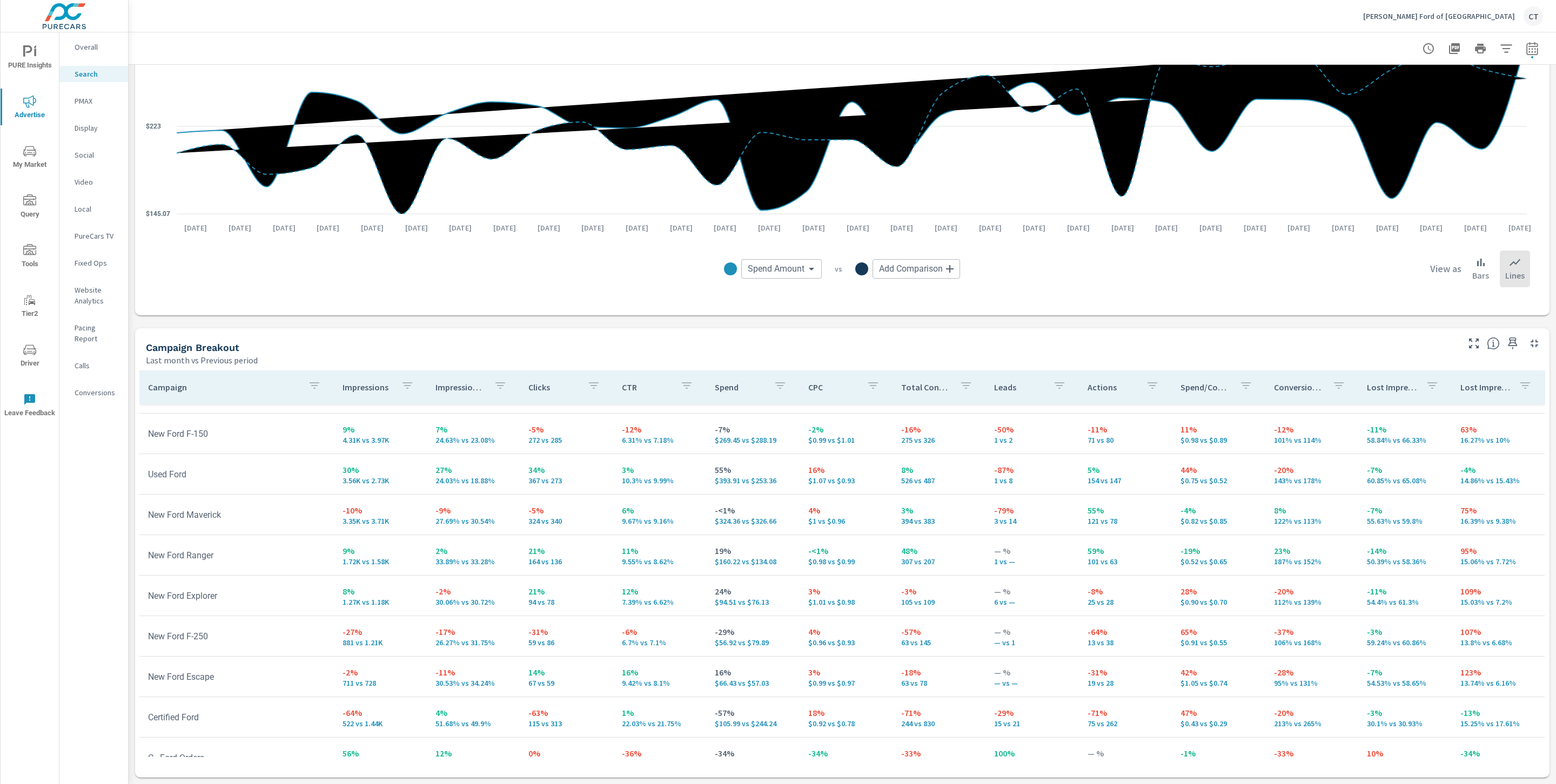
scroll to position [146, 0]
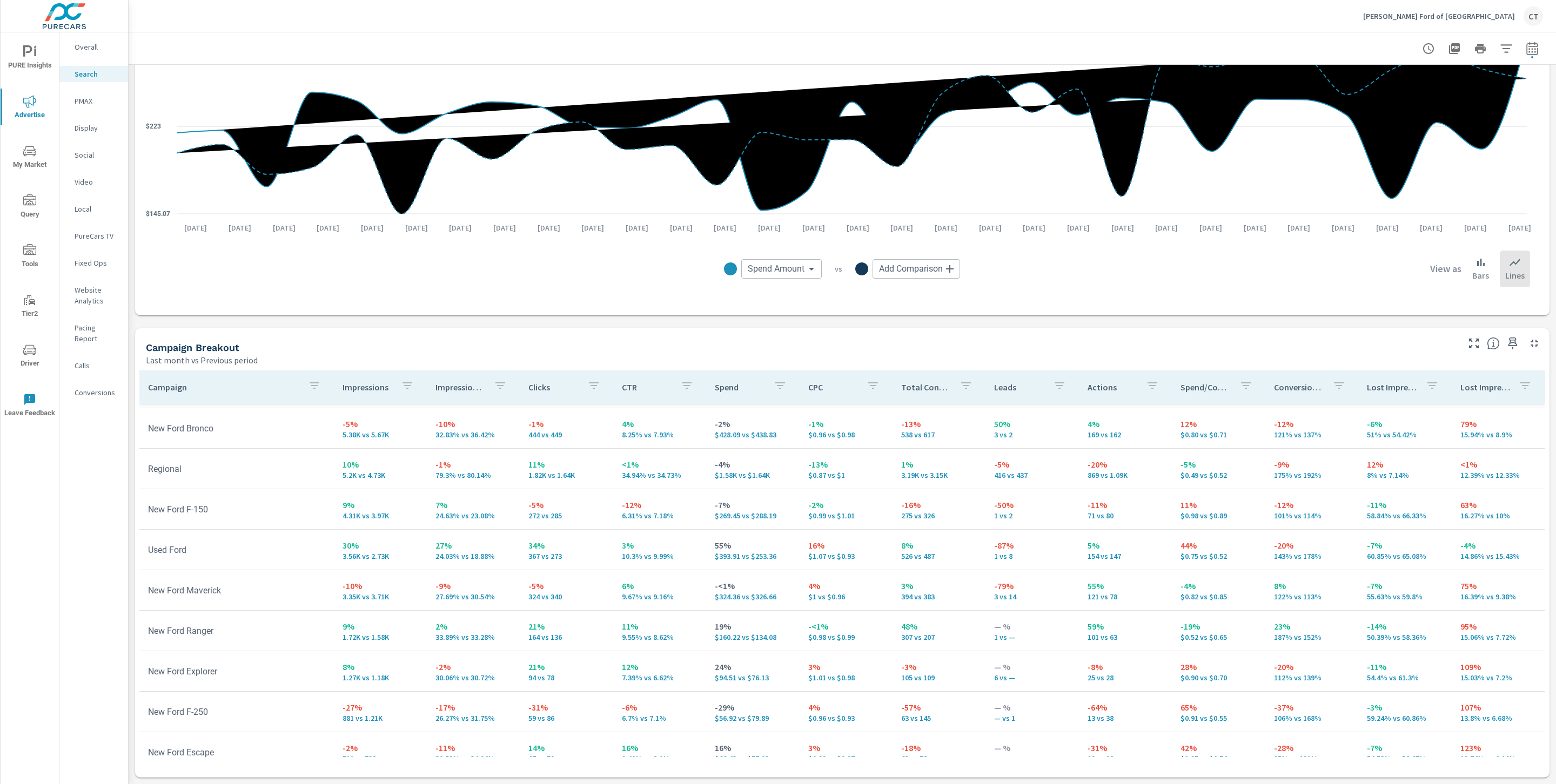
scroll to position [18, 0]
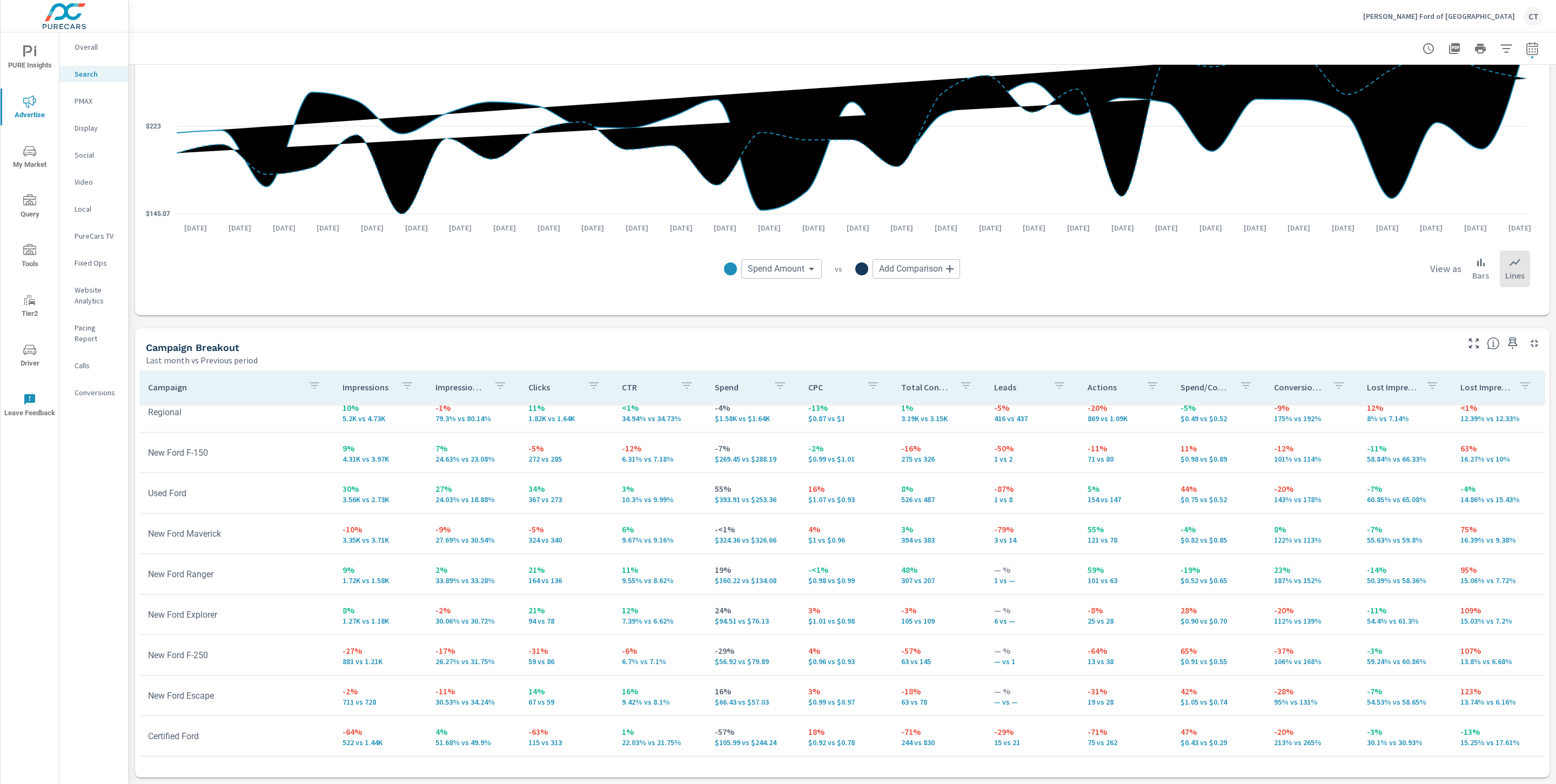
scroll to position [168, 0]
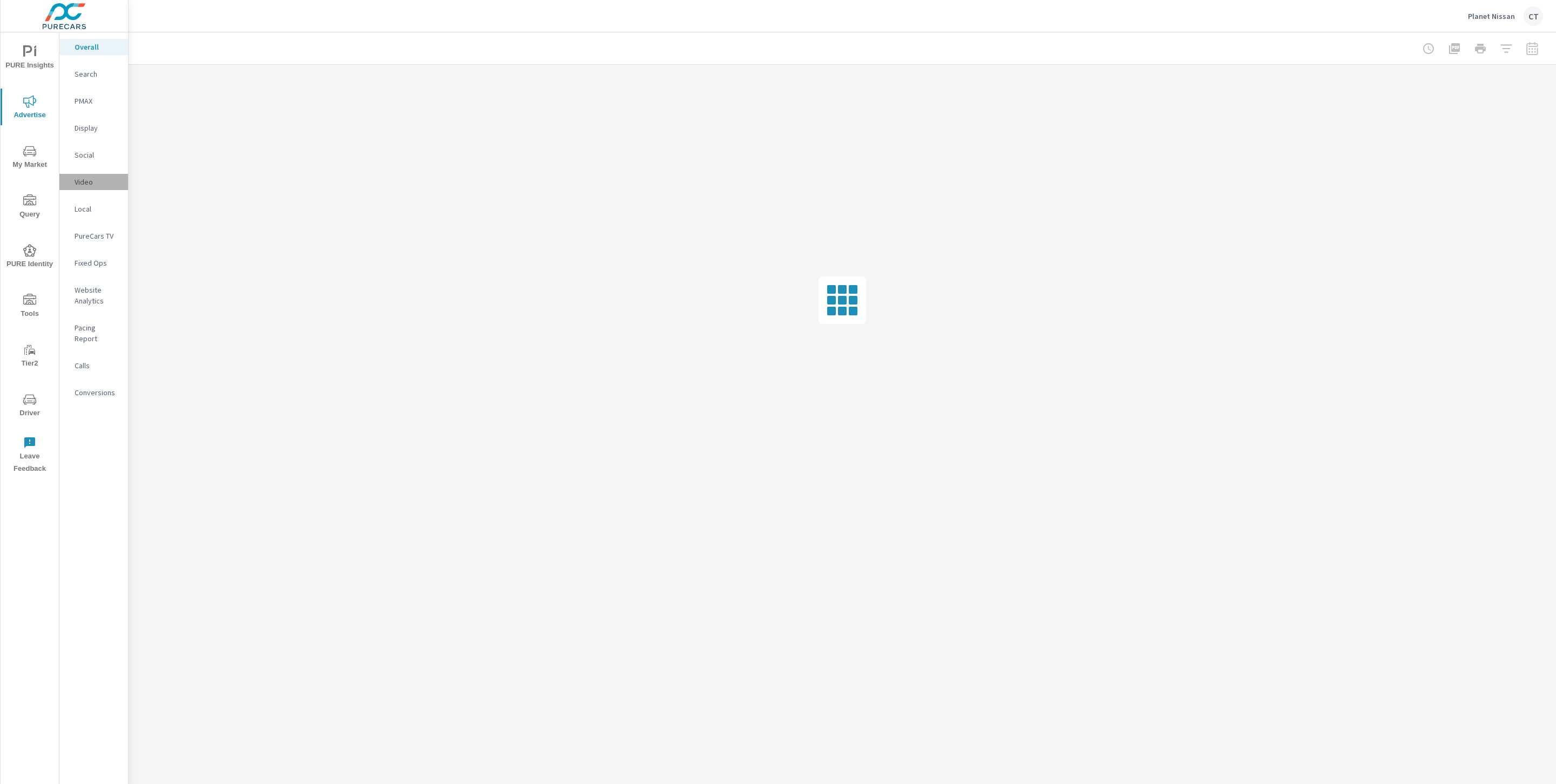
click at [87, 182] on p "Video" at bounding box center [97, 182] width 45 height 11
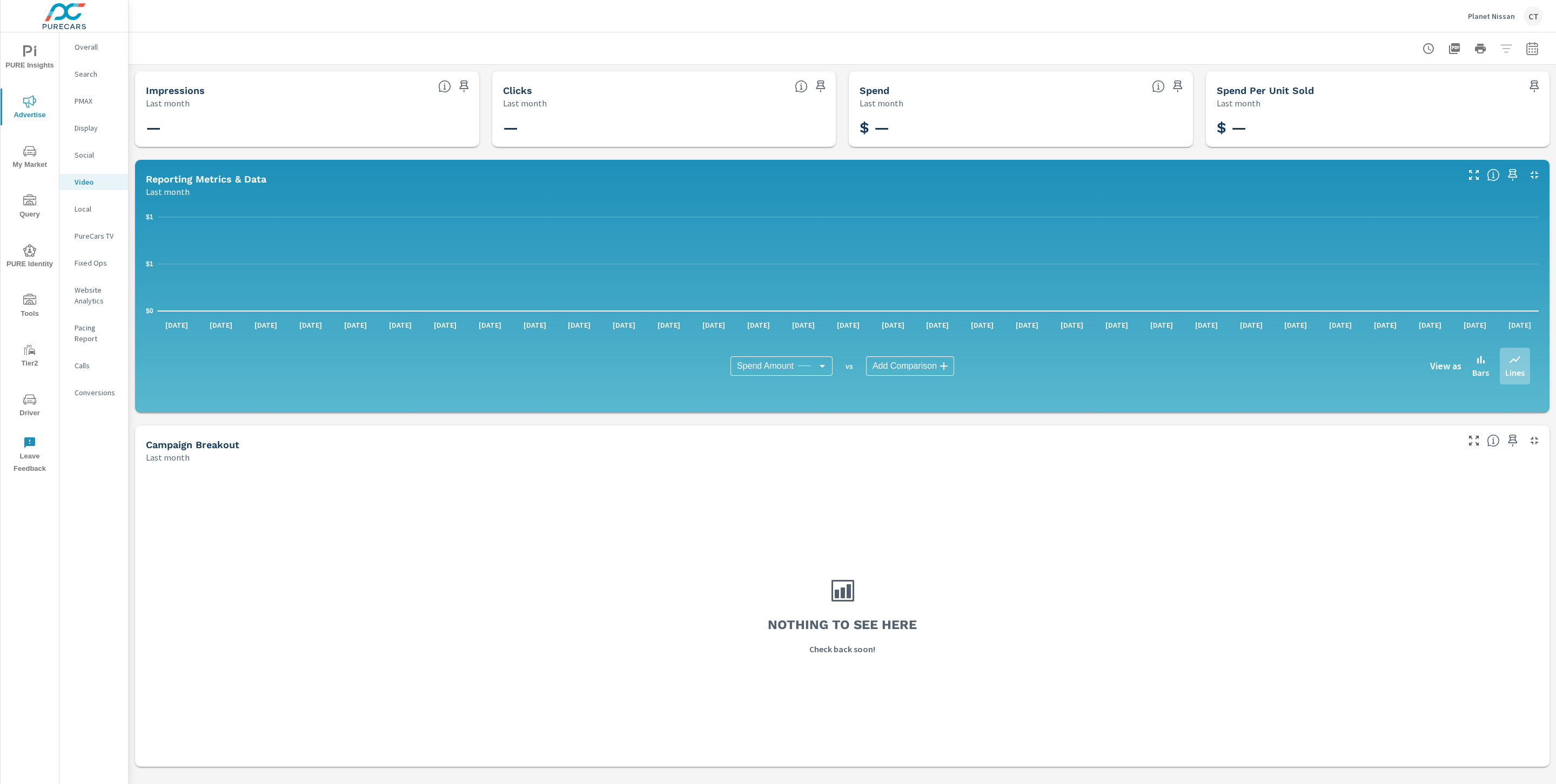
click at [1527, 49] on button "button" at bounding box center [1532, 48] width 21 height 21
click at [1482, 88] on select "Custom [DATE] Last week Last 7 days Last 14 days Last 30 days Last 45 days Last…" at bounding box center [1445, 93] width 108 height 21
click at [1391, 83] on select "Custom [DATE] Last week Last 7 days Last 14 days Last 30 days Last 45 days Last…" at bounding box center [1445, 93] width 108 height 21
select select "Last 6 months"
click at [1431, 159] on button "Apply" at bounding box center [1422, 152] width 67 height 28
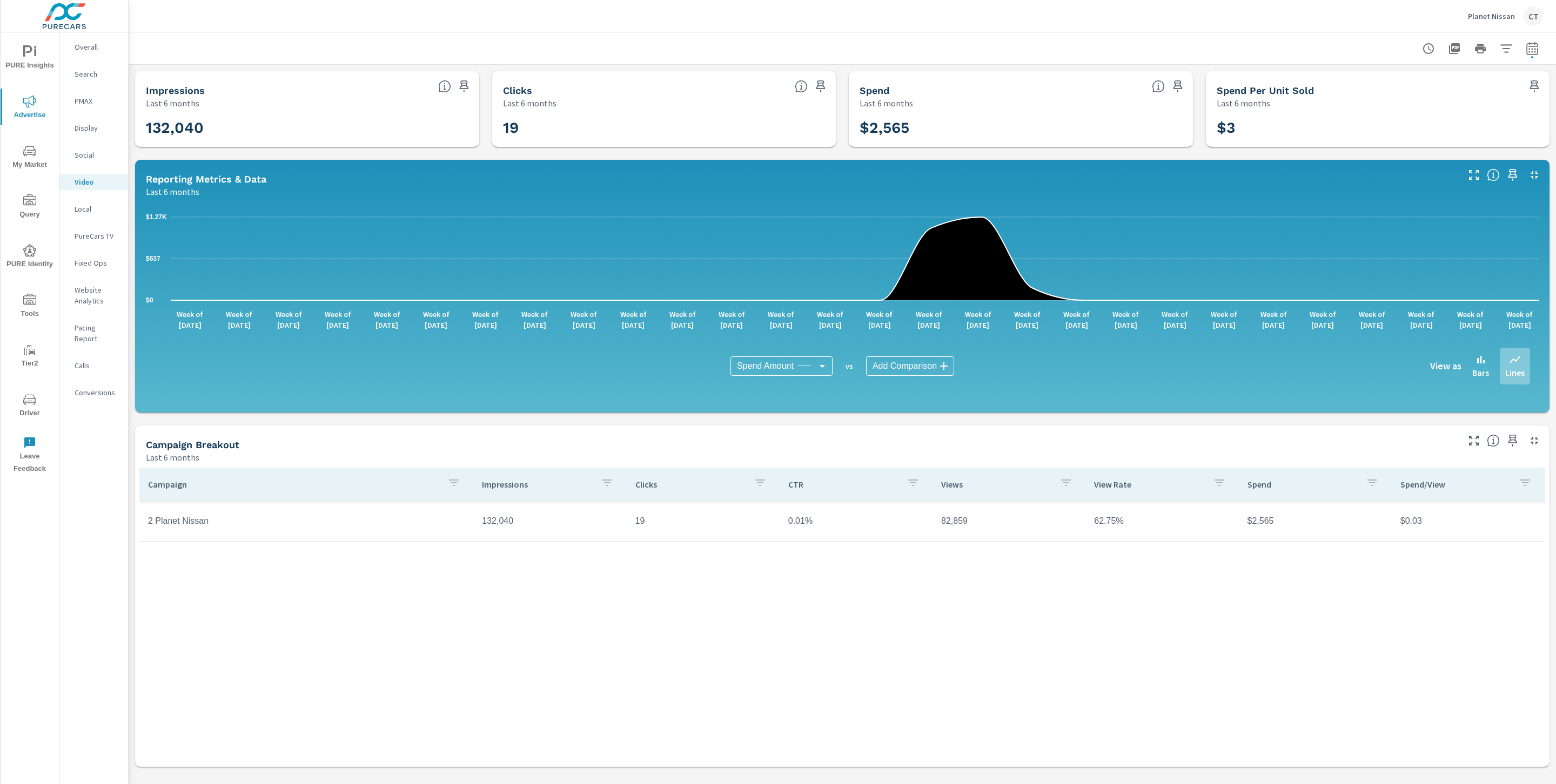
click at [93, 237] on p "PureCars TV" at bounding box center [97, 236] width 45 height 11
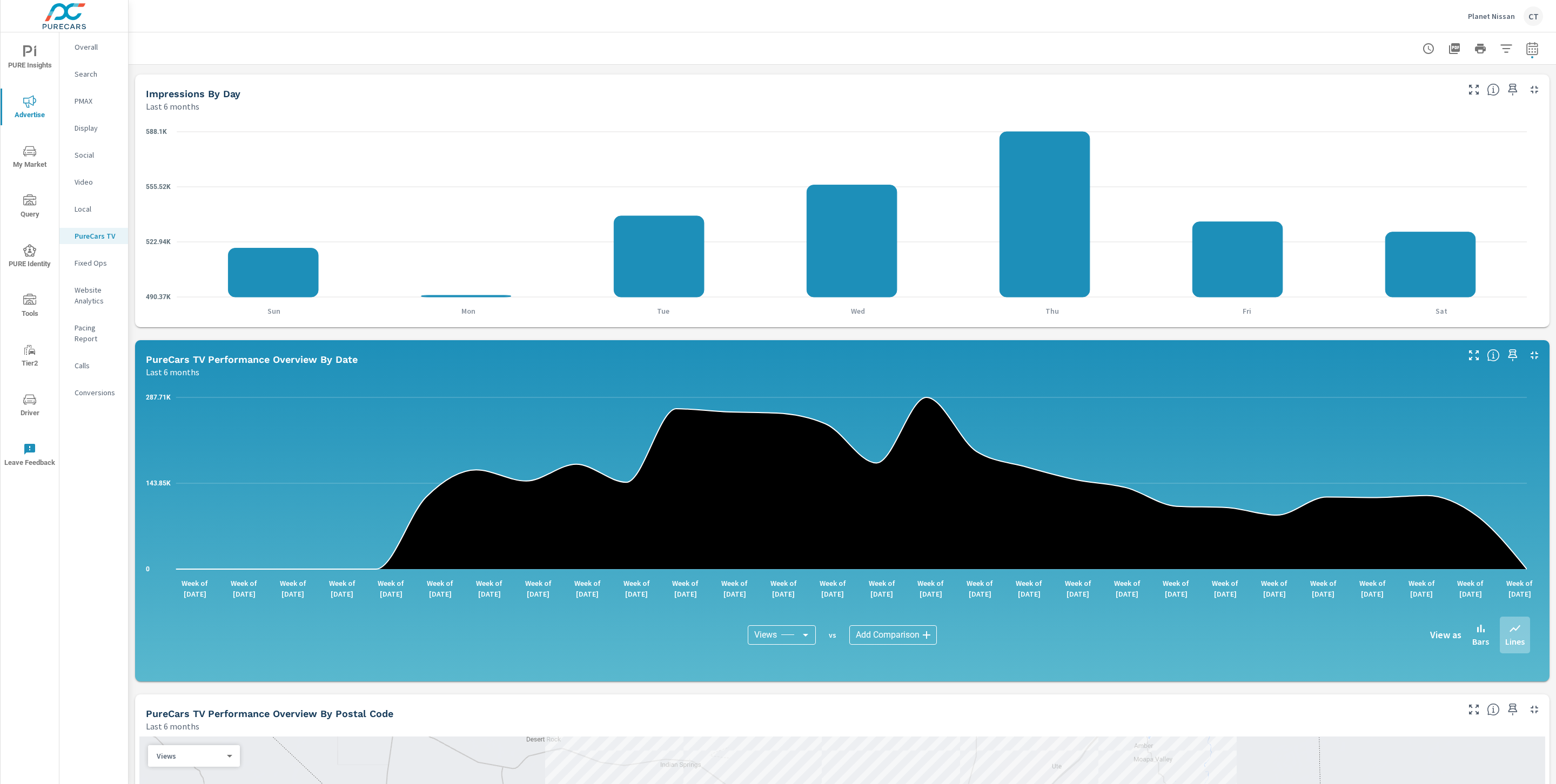
scroll to position [257, 0]
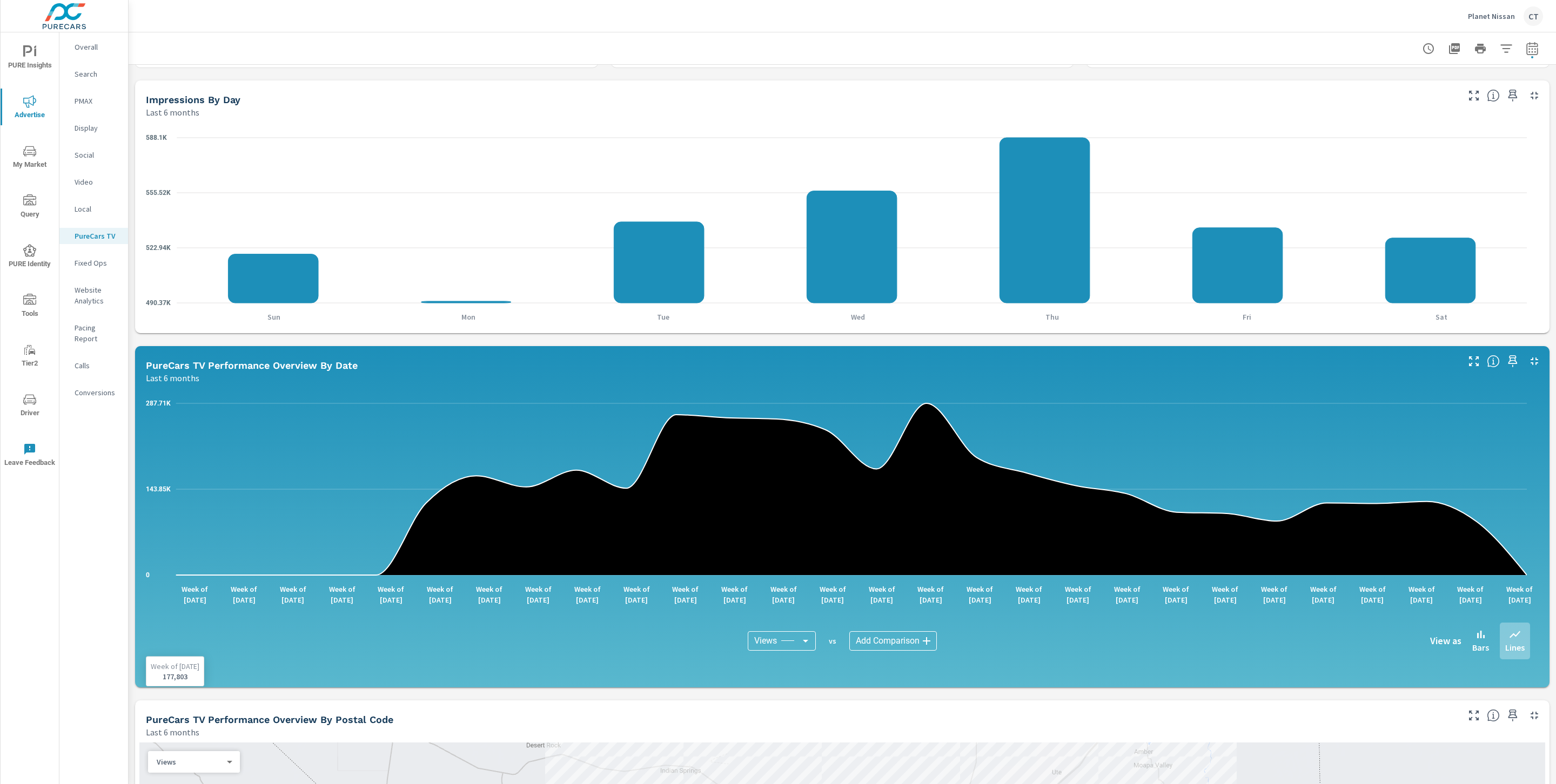
click at [883, 469] on icon at bounding box center [851, 490] width 1351 height 172
click at [84, 178] on p "Video" at bounding box center [97, 182] width 45 height 11
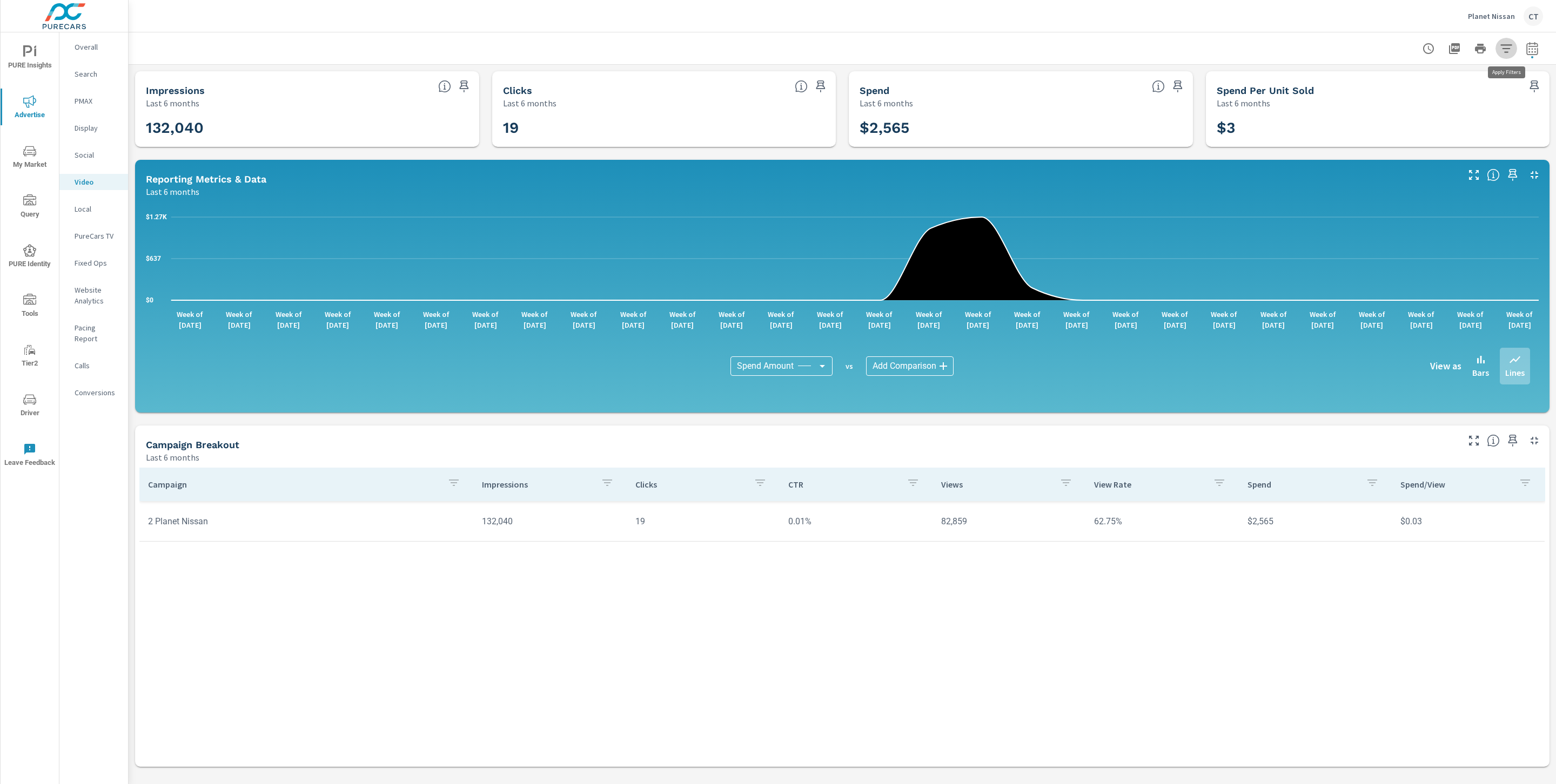
click at [1516, 49] on button "button" at bounding box center [1505, 48] width 21 height 21
click at [1449, 133] on li "Publisher" at bounding box center [1434, 129] width 164 height 27
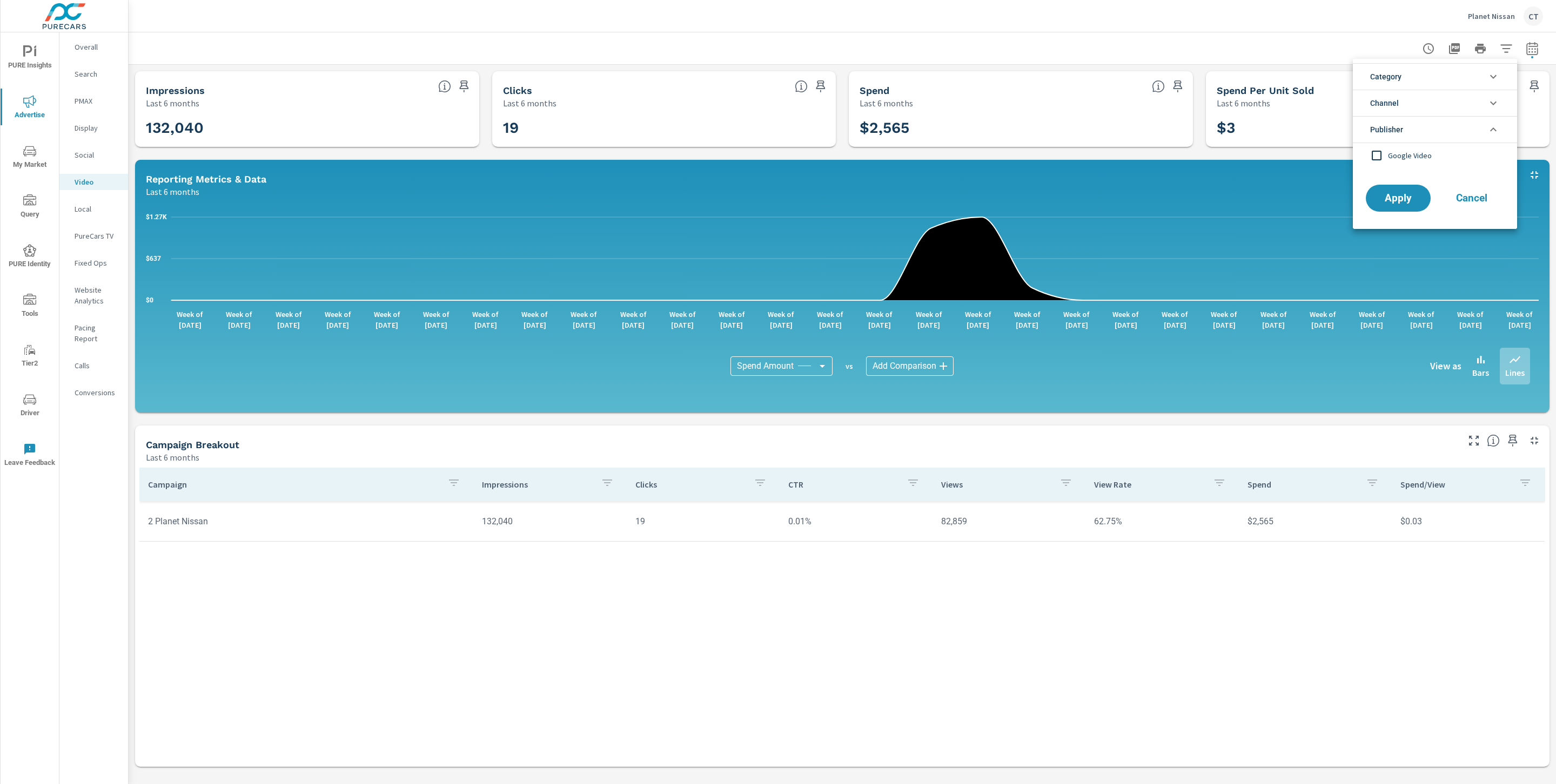
click at [1448, 130] on li "Publisher" at bounding box center [1434, 129] width 164 height 27
drag, startPoint x: 704, startPoint y: 24, endPoint x: 710, endPoint y: 24, distance: 6.0
click at [705, 24] on div at bounding box center [778, 392] width 1556 height 784
